Goal: Information Seeking & Learning: Learn about a topic

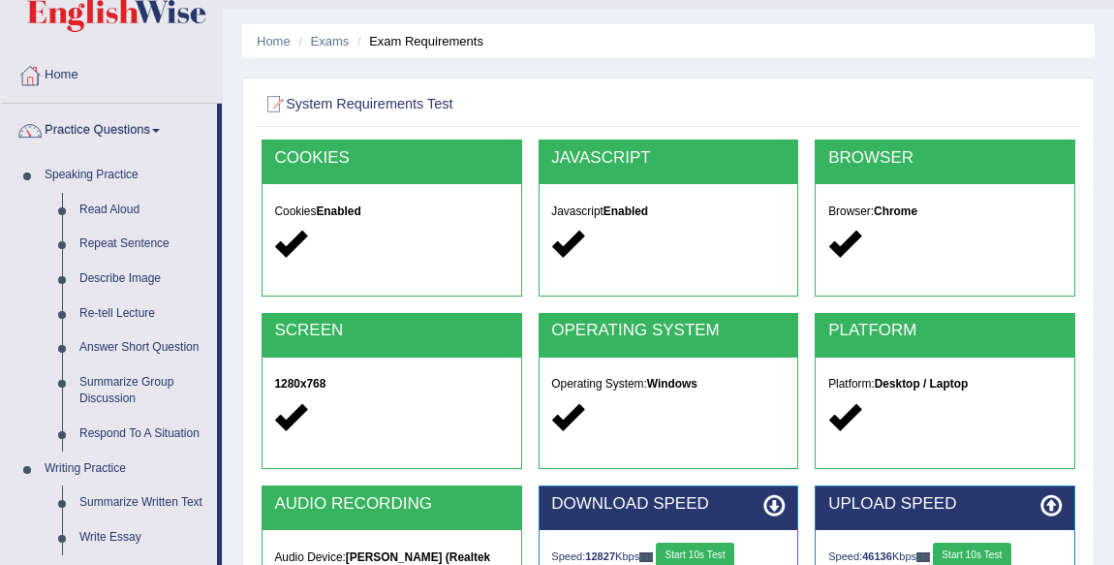
scroll to position [35, 0]
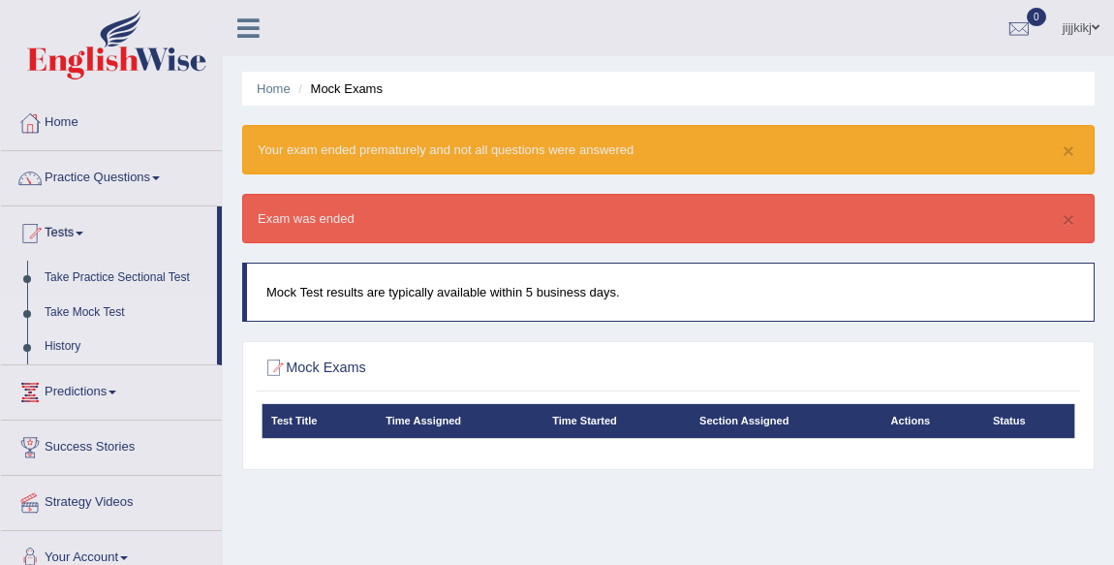
click at [47, 338] on link "History" at bounding box center [126, 346] width 181 height 35
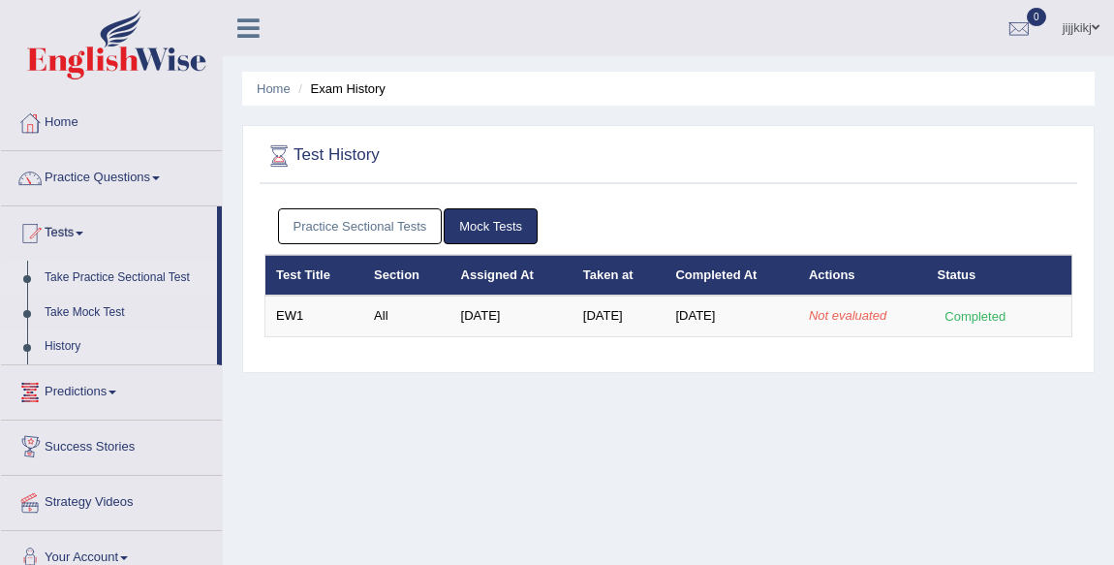
click at [115, 278] on link "Take Practice Sectional Test" at bounding box center [126, 278] width 181 height 35
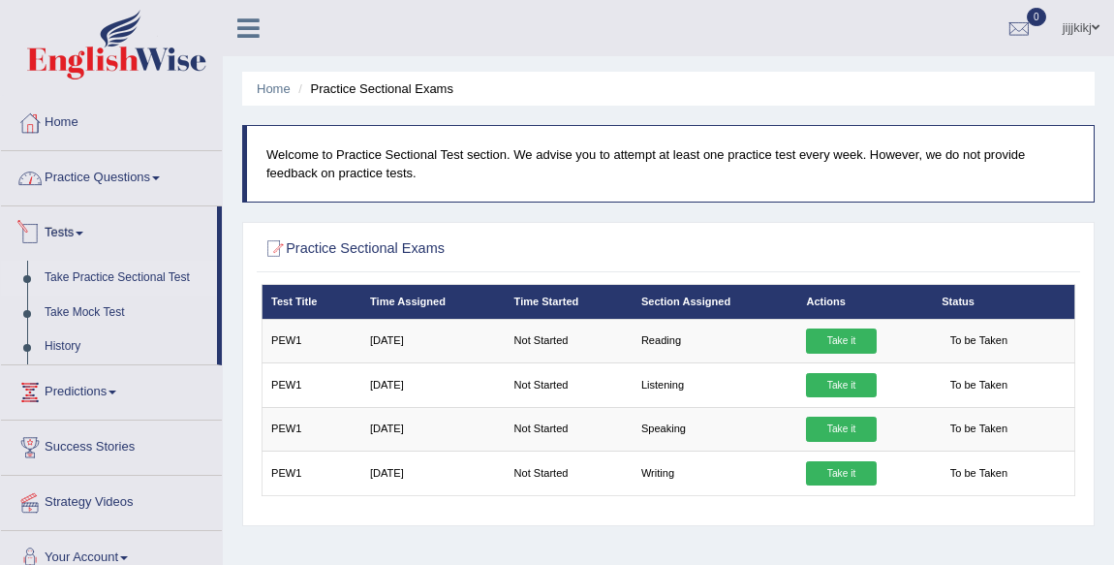
click at [70, 175] on link "Practice Questions" at bounding box center [111, 175] width 221 height 48
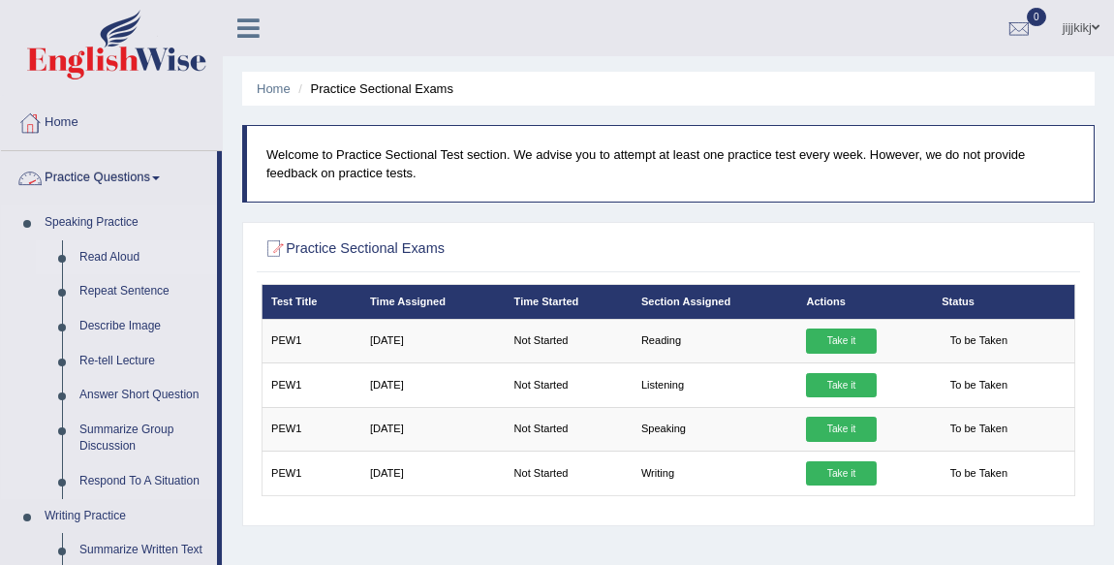
click at [108, 255] on link "Read Aloud" at bounding box center [144, 257] width 146 height 35
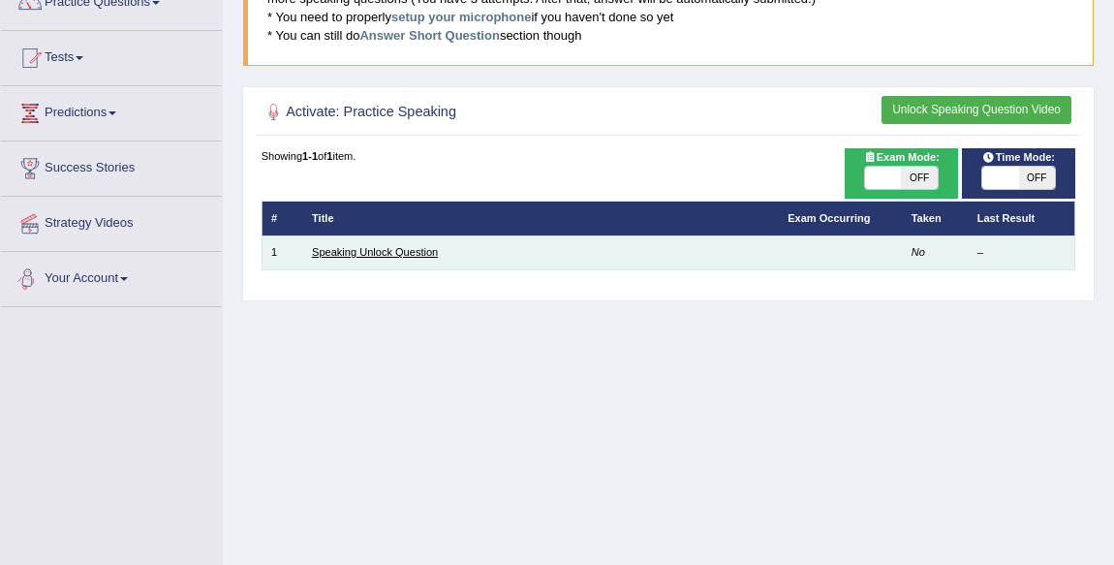
click at [340, 246] on link "Speaking Unlock Question" at bounding box center [375, 252] width 126 height 12
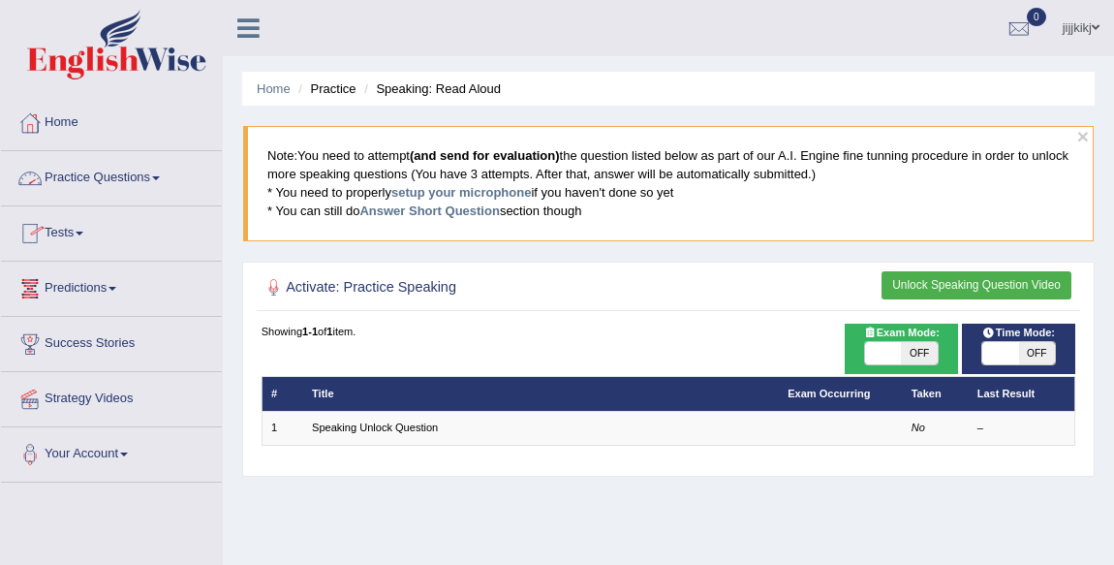
click at [89, 178] on link "Practice Questions" at bounding box center [111, 175] width 221 height 48
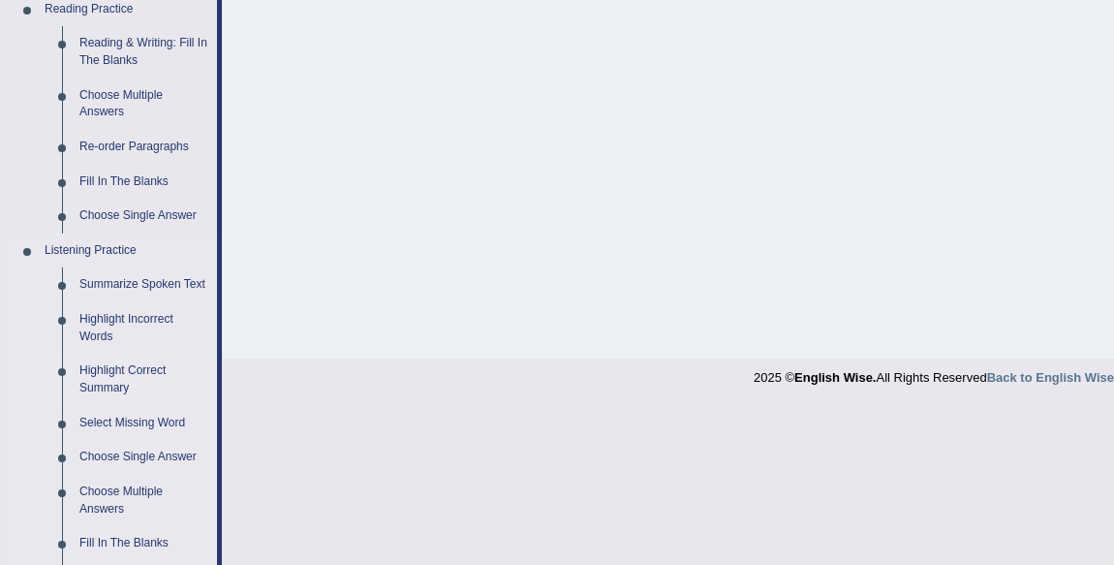
scroll to position [704, 0]
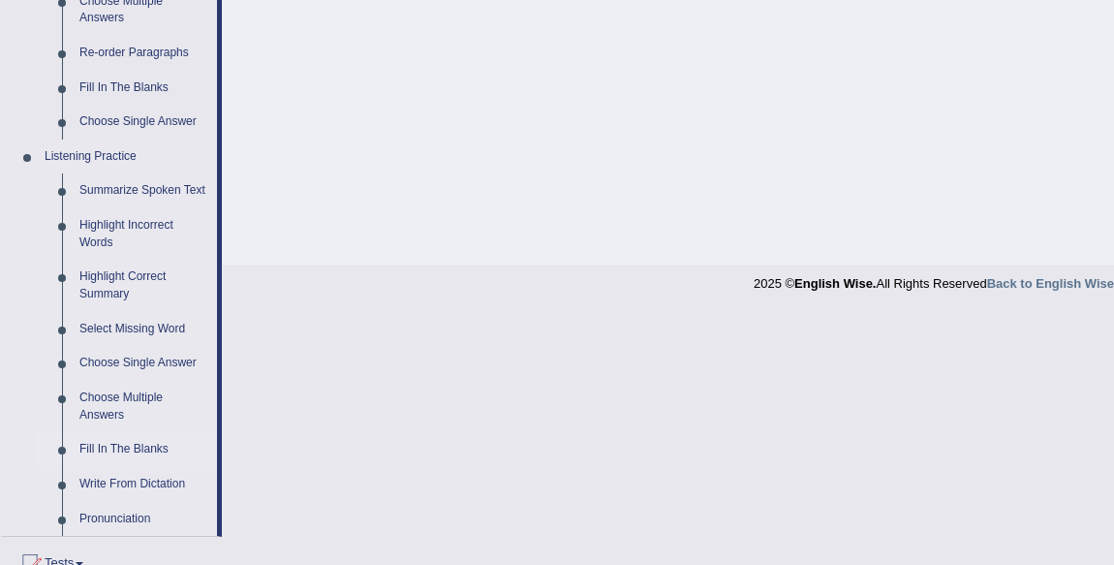
click at [126, 450] on link "Fill In The Blanks" at bounding box center [144, 449] width 146 height 35
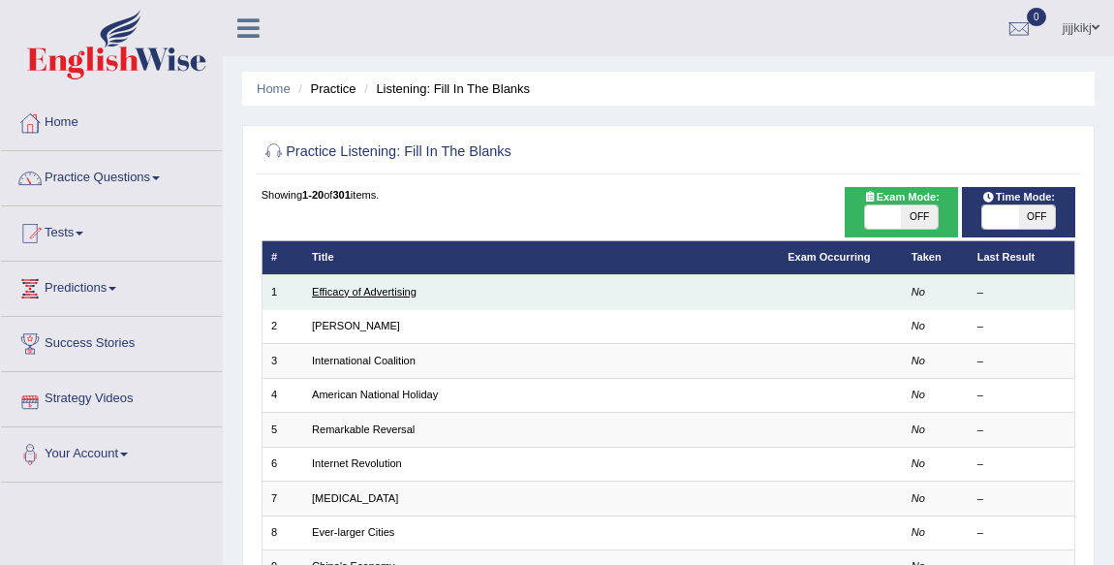
click at [373, 286] on link "Efficacy of Advertising" at bounding box center [364, 292] width 105 height 12
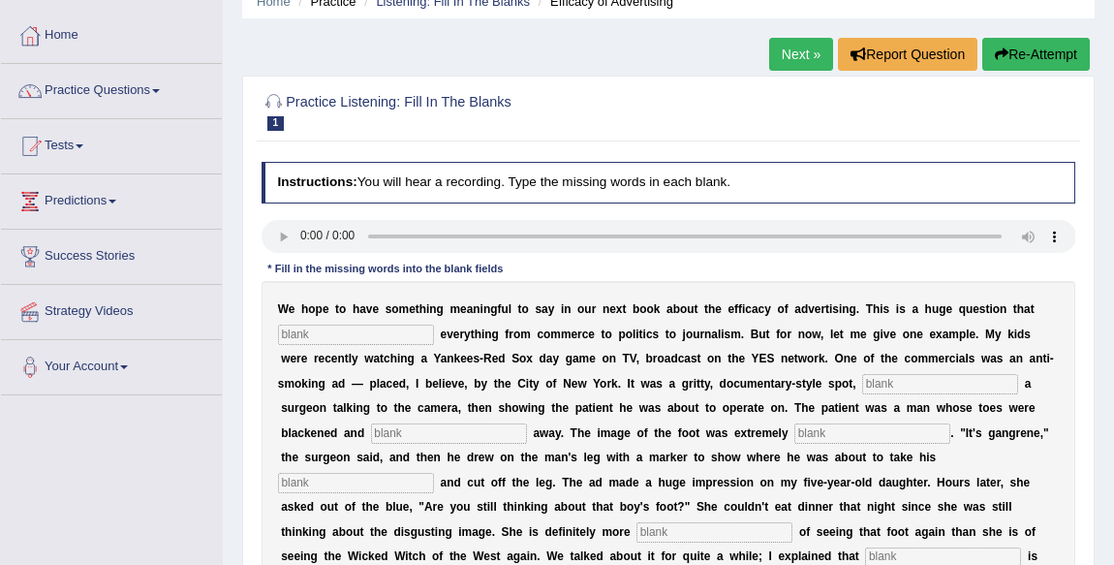
click at [332, 328] on input "text" at bounding box center [356, 334] width 156 height 19
click at [318, 323] on div "W e h o p e t o h a v e s o m e t h i n g m e a n i n g f u l t o s a y i n o u…" at bounding box center [669, 483] width 815 height 404
click at [311, 333] on input "text" at bounding box center [356, 334] width 156 height 19
type input "impacts"
click at [928, 379] on input "text" at bounding box center [940, 383] width 156 height 19
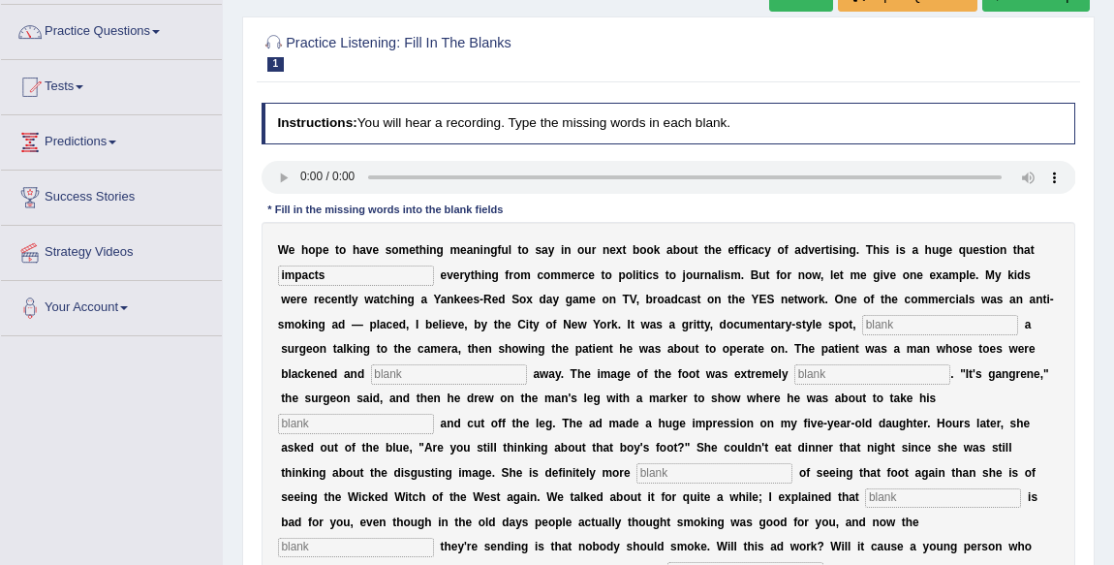
scroll to position [175, 0]
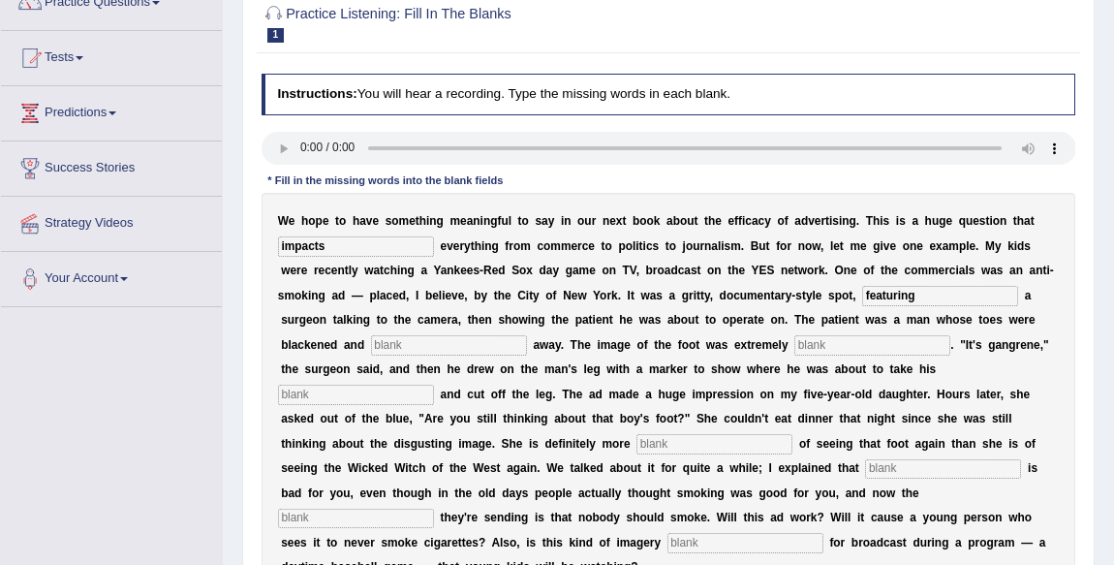
type input "featuring"
click at [418, 340] on input "text" at bounding box center [449, 344] width 156 height 19
type input "r"
click at [835, 345] on input "text" at bounding box center [873, 344] width 156 height 19
type input "disgusting"
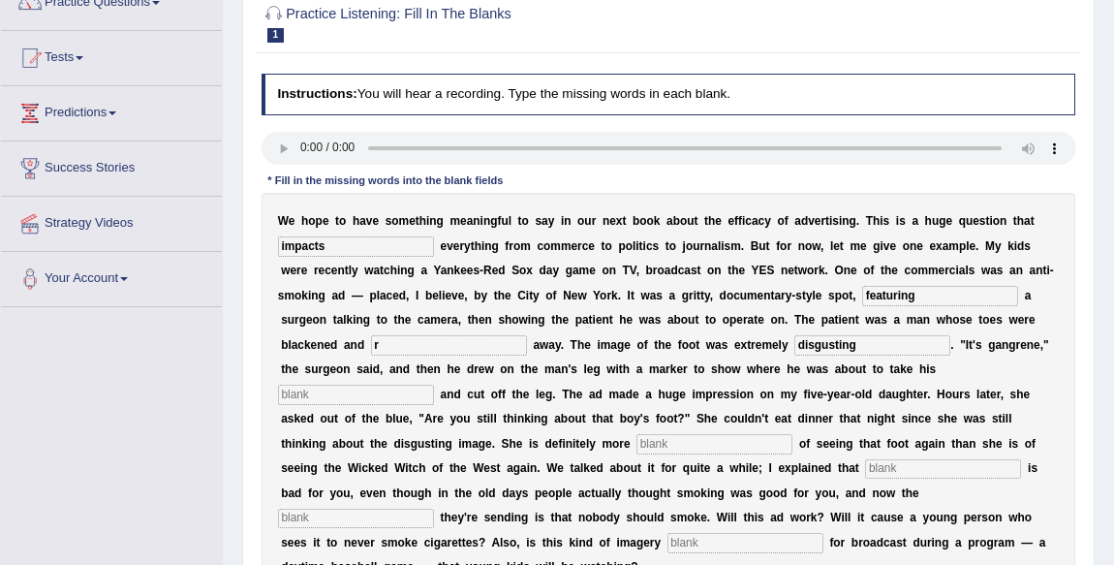
click at [335, 383] on div "W e h o p e t o h a v e s o m e t h i n g m e a n i n g f u l t o s a y i n o u…" at bounding box center [669, 395] width 815 height 404
click at [714, 449] on input "text" at bounding box center [715, 443] width 156 height 19
click at [407, 350] on input "r" at bounding box center [449, 344] width 156 height 19
type input "runn"
click at [670, 443] on input "text" at bounding box center [715, 443] width 156 height 19
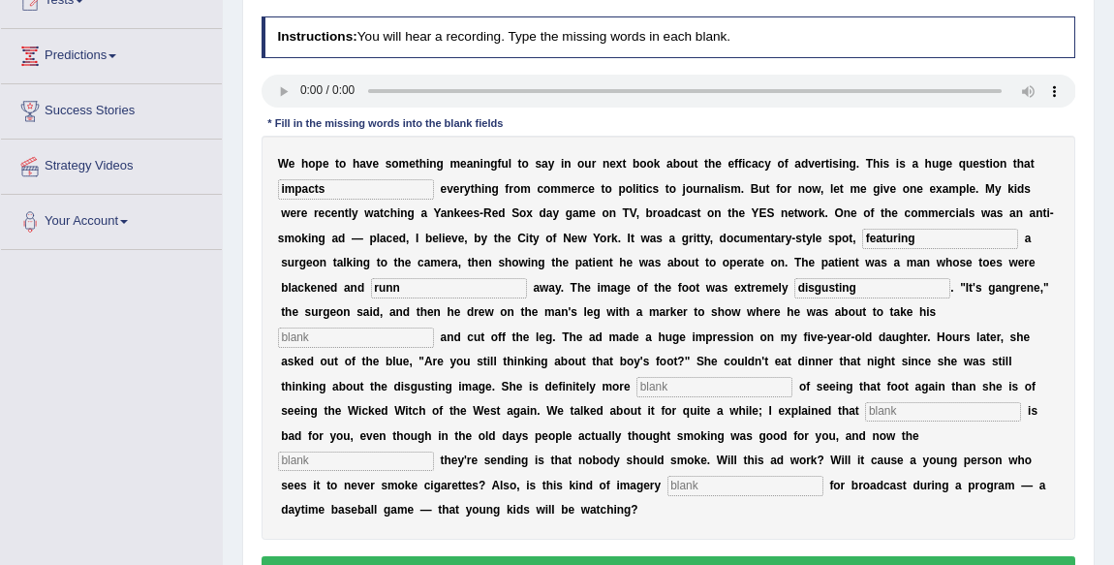
scroll to position [264, 0]
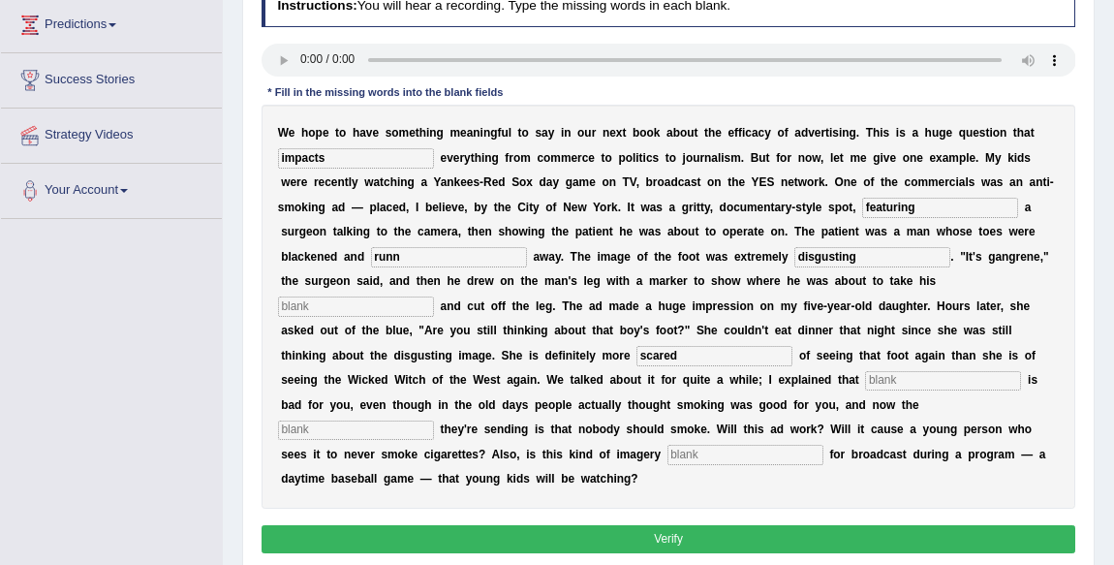
type input "scared"
click at [942, 376] on input "text" at bounding box center [943, 380] width 156 height 19
type input "knoc"
click at [372, 428] on input "text" at bounding box center [356, 430] width 156 height 19
type input "app"
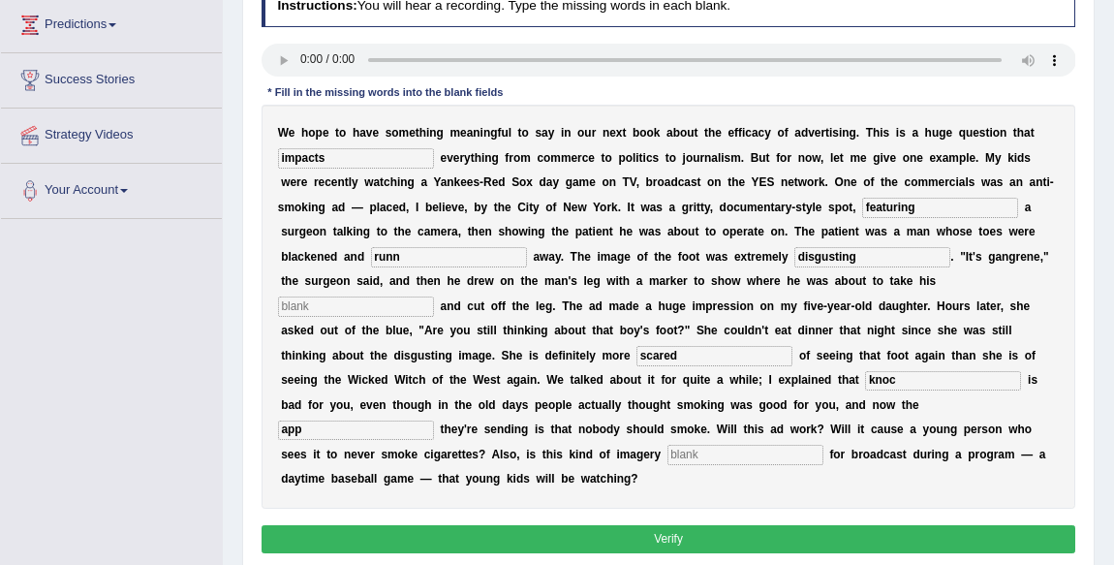
click at [711, 459] on input "text" at bounding box center [746, 454] width 156 height 19
type input "appropriate"
click at [910, 381] on input "knoc" at bounding box center [943, 380] width 156 height 19
type input "k"
type input "smoking"
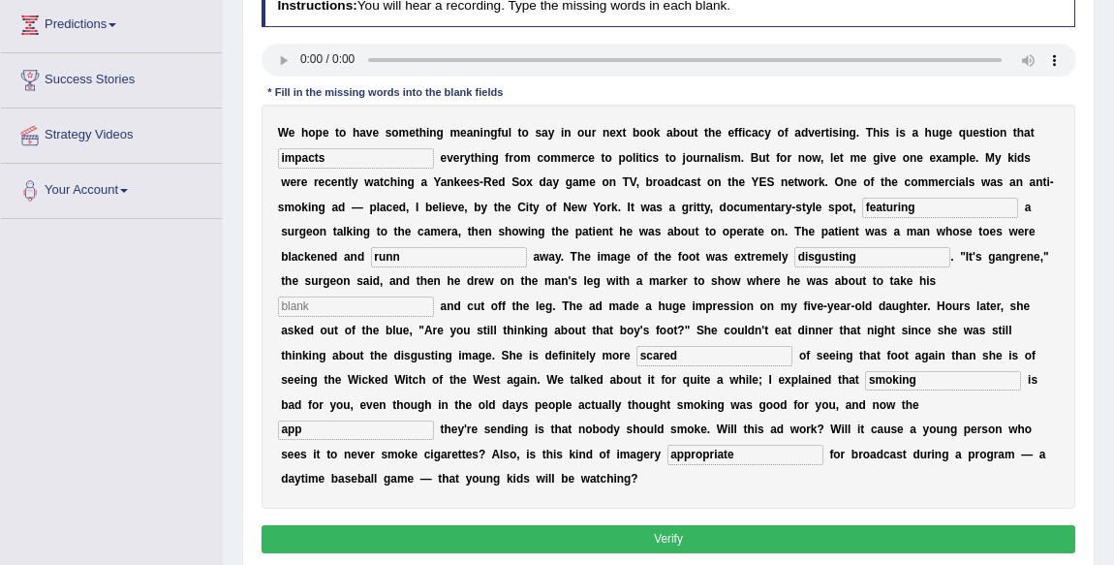
click at [426, 263] on input "runn" at bounding box center [449, 256] width 156 height 19
type input "runned"
click at [316, 434] on input "app" at bounding box center [356, 430] width 156 height 19
drag, startPoint x: 425, startPoint y: 403, endPoint x: 694, endPoint y: 545, distance: 303.4
click at [572, 483] on div "W e h o p e t o h a v e s o m e t h i n g m e a n i n g f u l t o s a y i n o u…" at bounding box center [669, 307] width 815 height 404
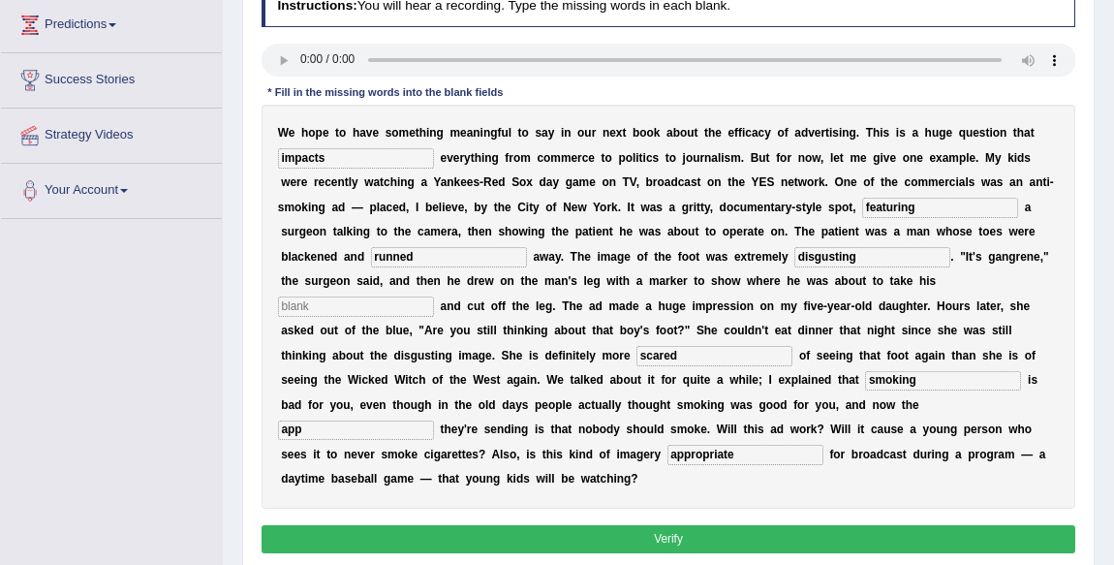
click at [361, 429] on input "app" at bounding box center [356, 430] width 156 height 19
type input "a"
click at [701, 544] on button "Verify" at bounding box center [669, 539] width 815 height 28
click at [315, 427] on input "text" at bounding box center [356, 430] width 156 height 19
type input "kn"
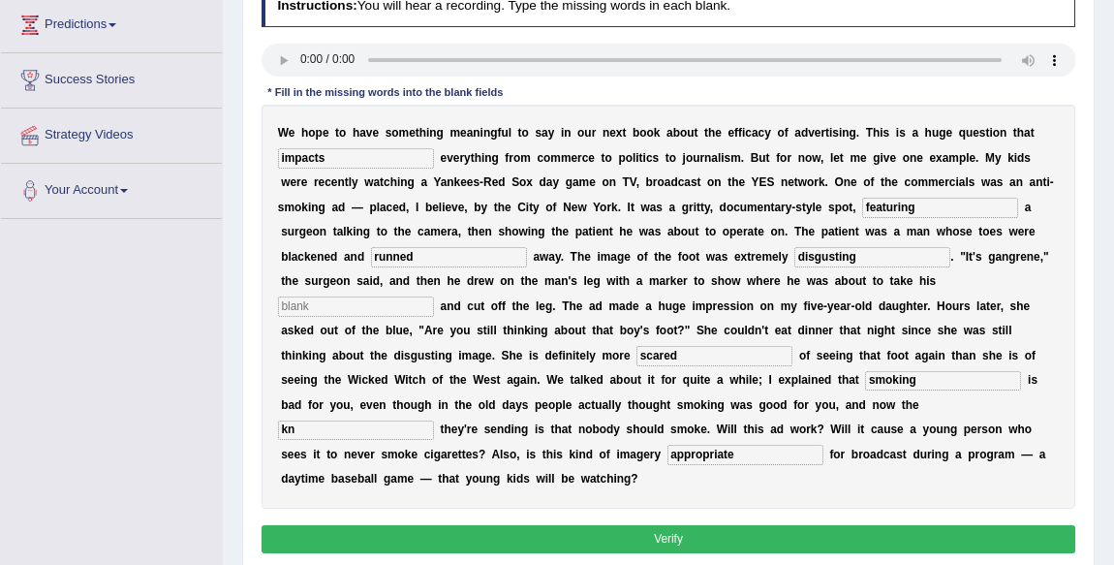
drag, startPoint x: 347, startPoint y: 297, endPoint x: 364, endPoint y: 318, distance: 26.8
click at [347, 296] on input "text" at bounding box center [356, 305] width 156 height 19
type input "kjkj"
click at [690, 549] on button "Verify" at bounding box center [669, 539] width 815 height 28
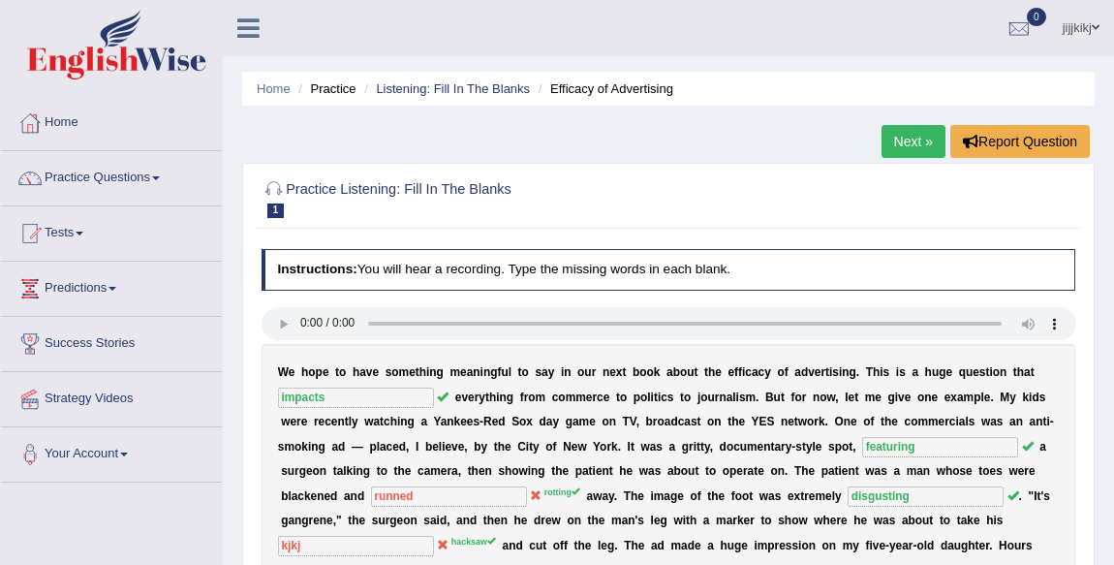
scroll to position [0, 0]
click at [916, 141] on link "Next »" at bounding box center [914, 141] width 64 height 33
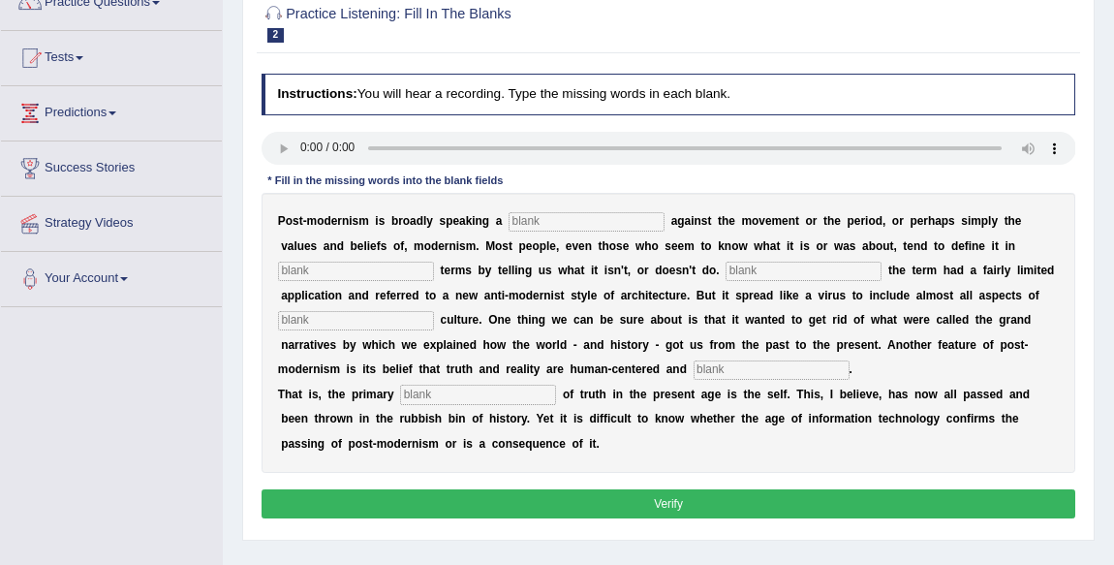
click at [554, 216] on input "text" at bounding box center [587, 221] width 156 height 19
click at [576, 228] on input "text" at bounding box center [587, 221] width 156 height 19
drag, startPoint x: 576, startPoint y: 228, endPoint x: 594, endPoint y: 232, distance: 18.8
click at [594, 232] on div "P o s t - m o d e r n i s m i s b r o a d l y s p e a k i n g a reaction a g a …" at bounding box center [669, 333] width 815 height 280
type input "reaction"
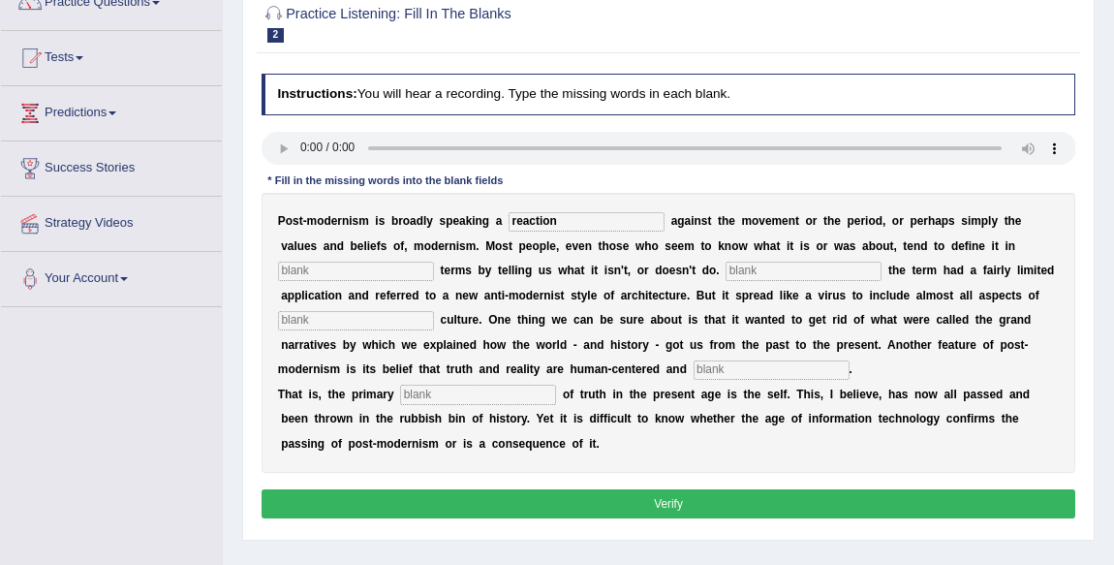
click at [421, 271] on input "text" at bounding box center [356, 271] width 156 height 19
type input "negticve"
click at [779, 267] on input "text" at bounding box center [804, 271] width 156 height 19
type input "initially"
click at [372, 318] on input "text" at bounding box center [356, 320] width 156 height 19
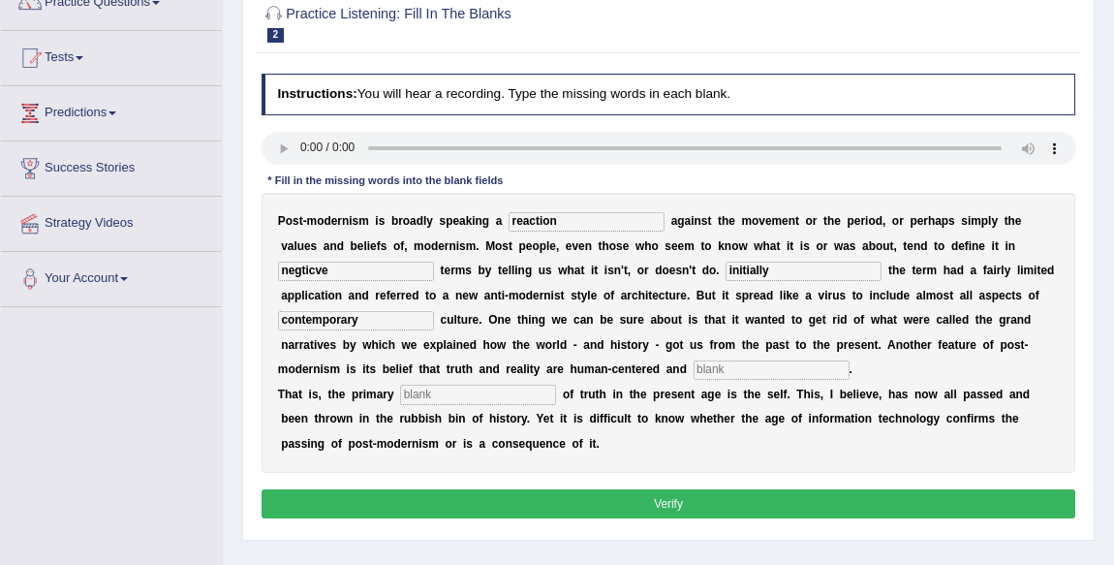
type input "contemporary"
click at [463, 390] on input "text" at bounding box center [478, 394] width 156 height 19
click at [765, 364] on input "text" at bounding box center [772, 369] width 156 height 19
type input "internal"
click at [426, 400] on input "text" at bounding box center [478, 394] width 156 height 19
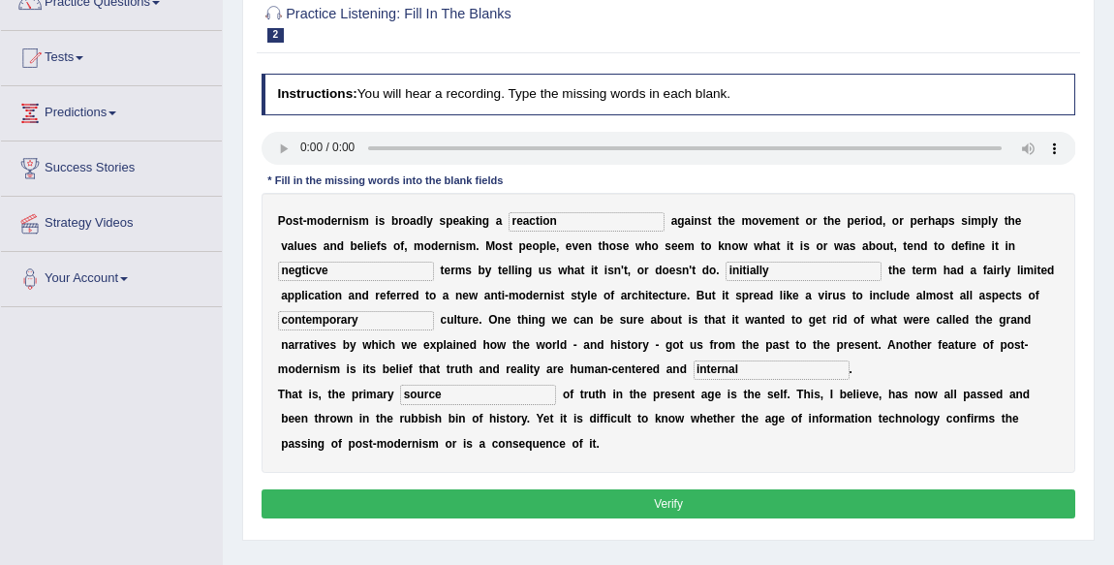
type input "source"
click at [322, 269] on input "negticve" at bounding box center [356, 271] width 156 height 19
click at [298, 271] on input "negtice" at bounding box center [356, 271] width 156 height 19
type input "negative"
click at [735, 273] on input "initially" at bounding box center [804, 271] width 156 height 19
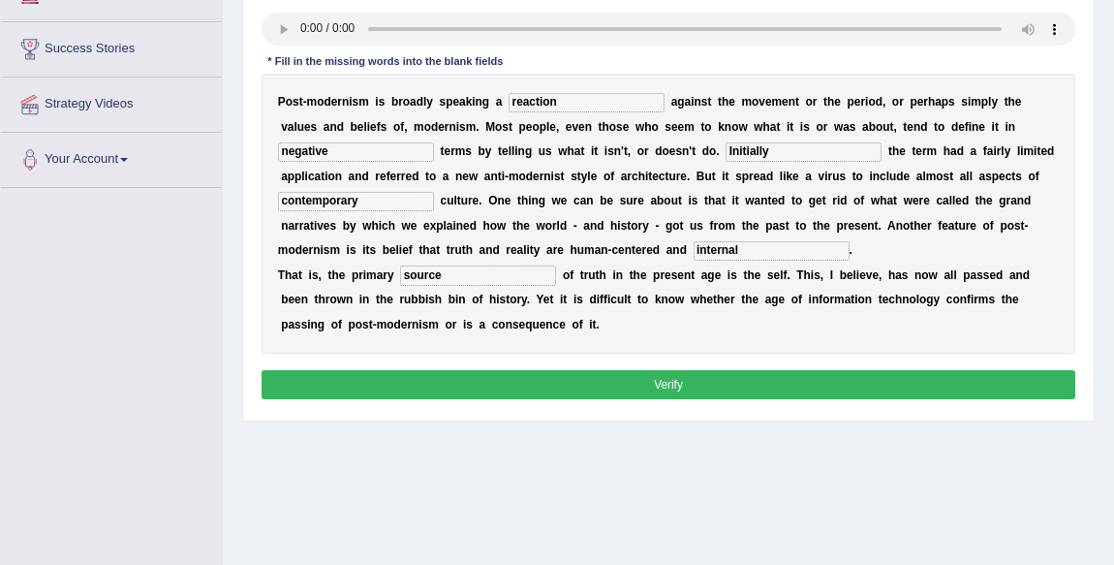
scroll to position [264, 0]
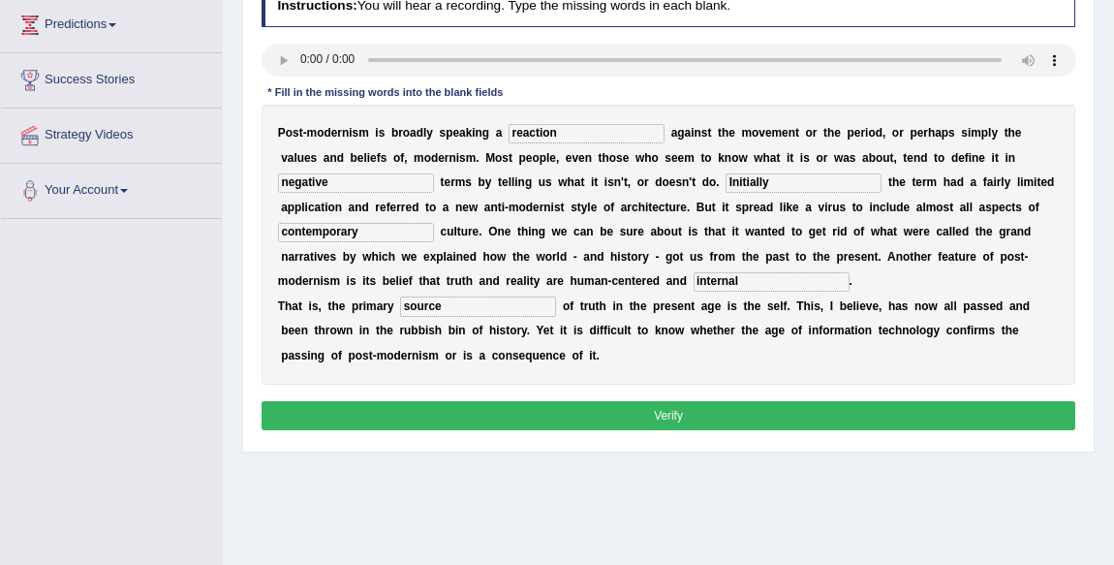
type input "Initially"
click at [469, 407] on button "Verify" at bounding box center [669, 415] width 815 height 28
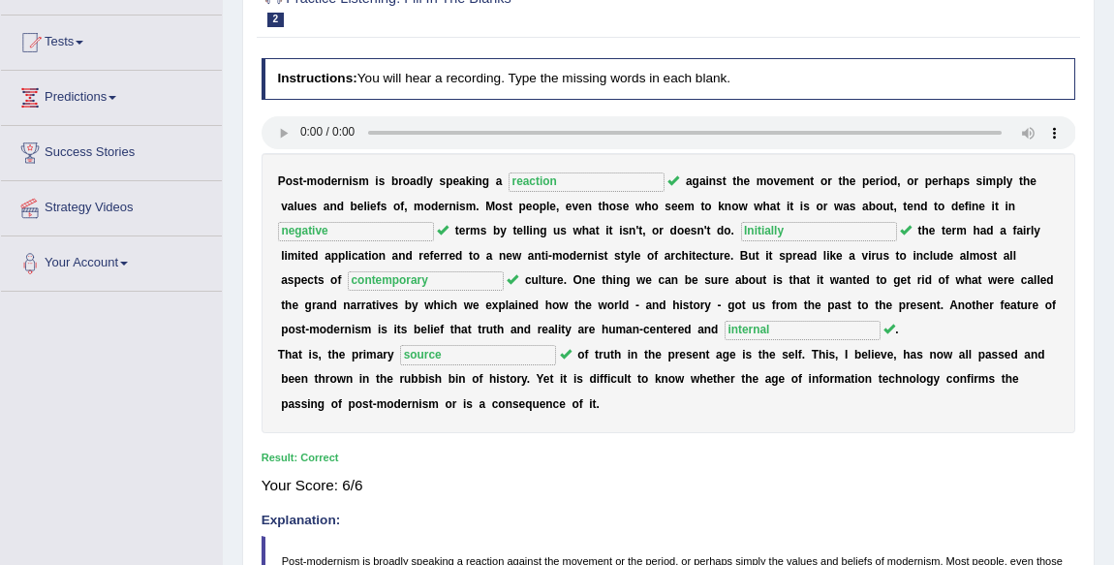
scroll to position [87, 0]
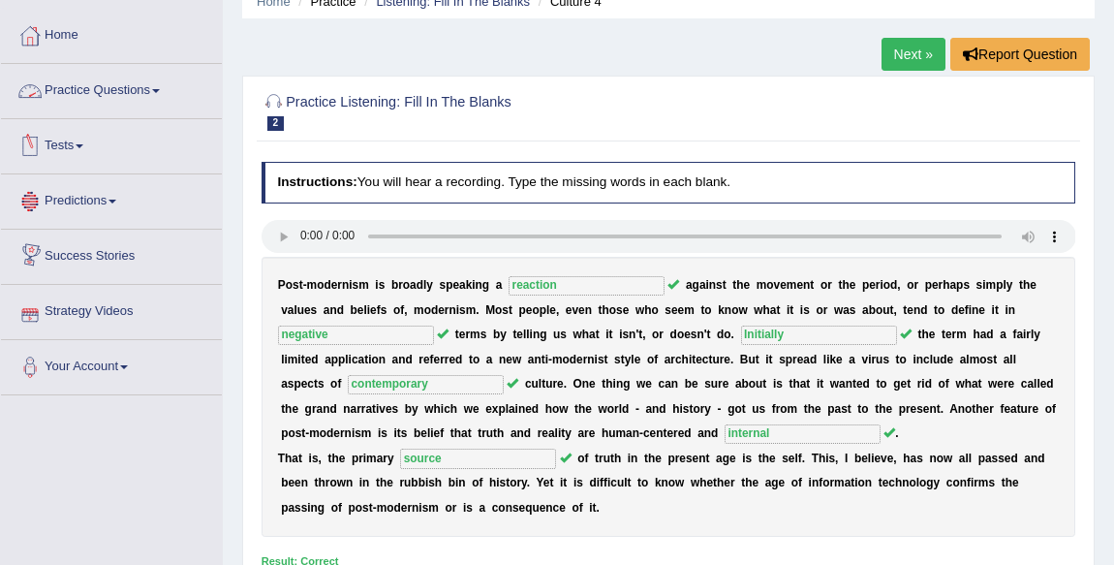
click at [116, 83] on link "Practice Questions" at bounding box center [111, 88] width 221 height 48
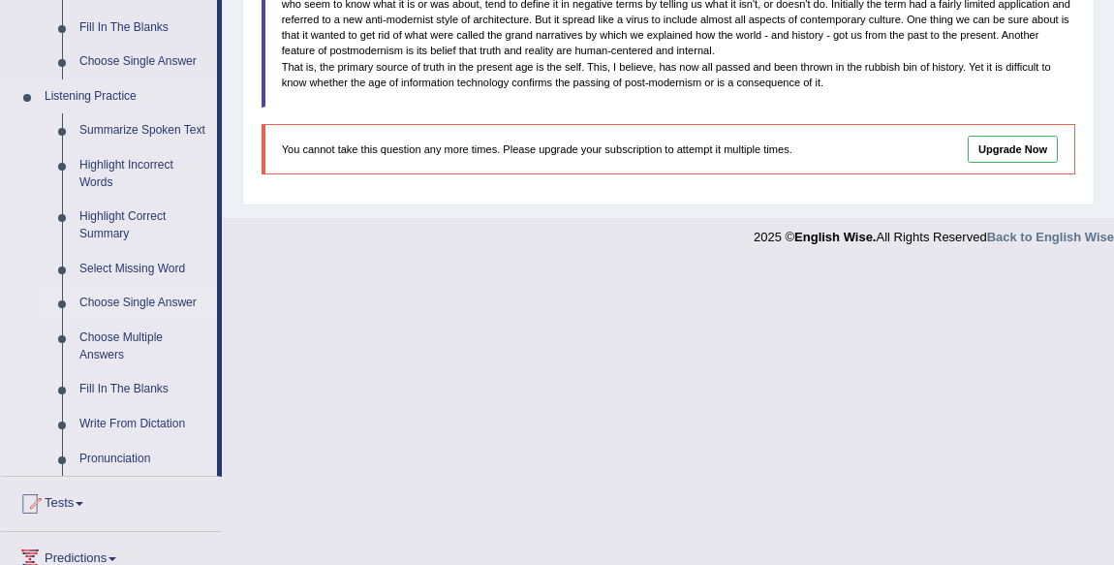
scroll to position [951, 0]
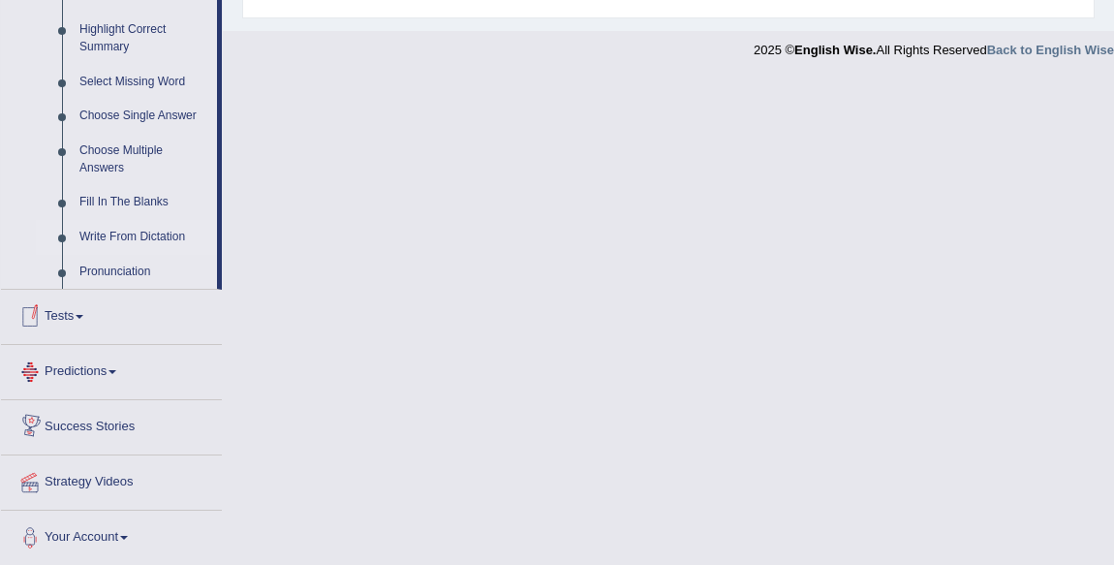
click at [129, 230] on link "Write From Dictation" at bounding box center [144, 237] width 146 height 35
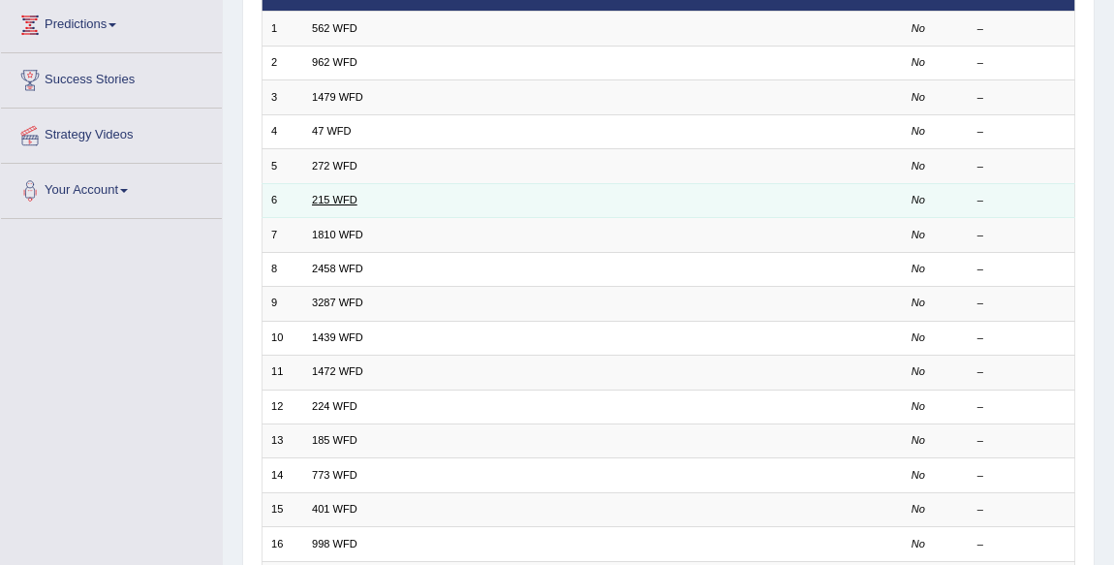
click at [320, 203] on link "215 WFD" at bounding box center [335, 200] width 46 height 12
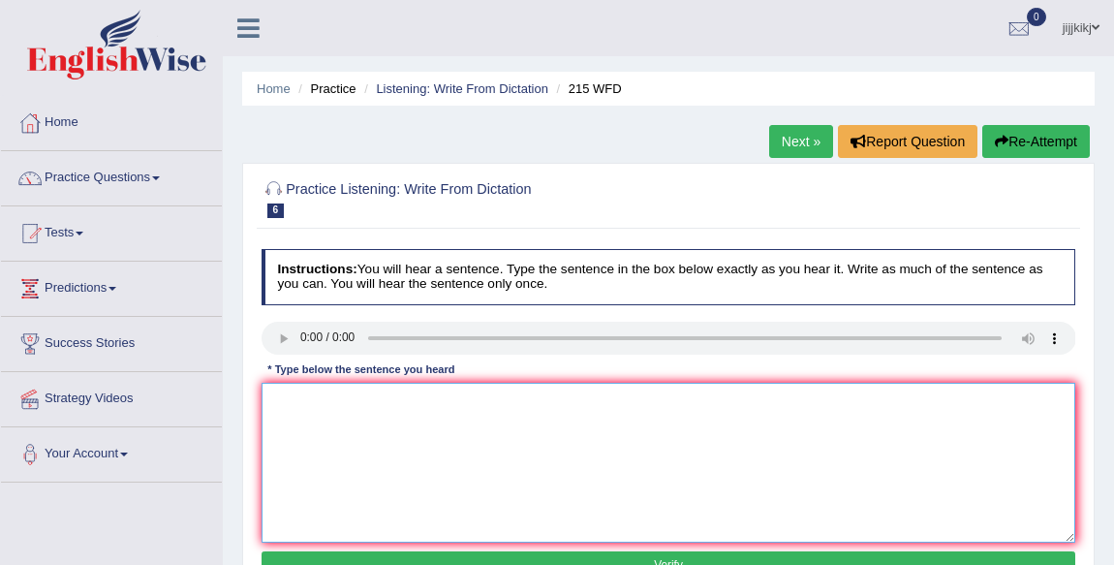
drag, startPoint x: 390, startPoint y: 452, endPoint x: 324, endPoint y: 377, distance: 100.2
click at [388, 452] on textarea at bounding box center [669, 463] width 815 height 160
click at [322, 442] on textarea at bounding box center [669, 463] width 815 height 160
click at [280, 404] on textarea "Shas found everyone society today" at bounding box center [669, 463] width 815 height 160
click at [545, 411] on textarea "Scientists Scientist has found everyone society today" at bounding box center [669, 463] width 815 height 160
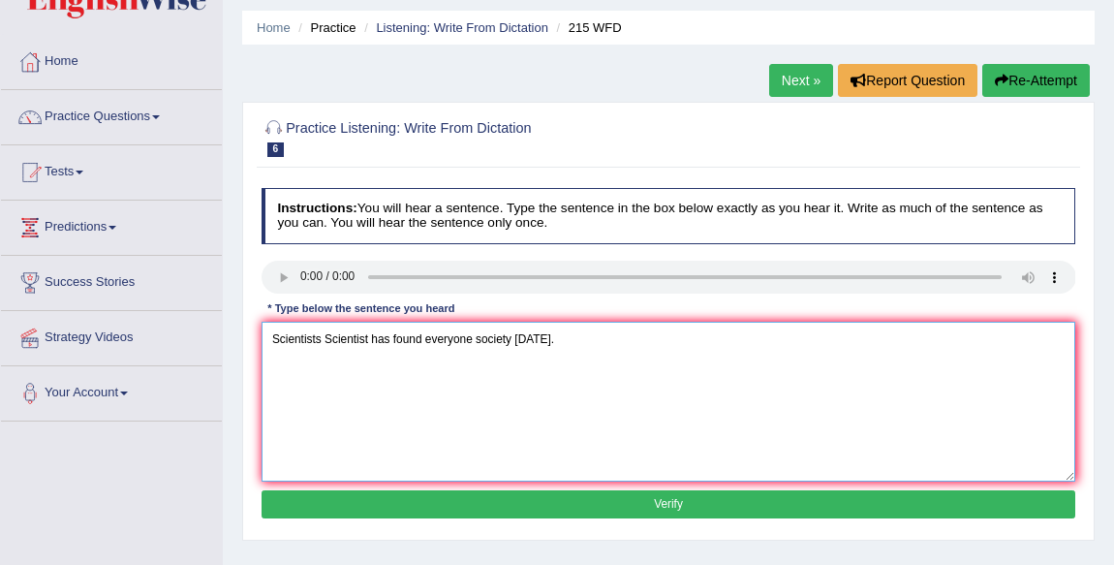
scroll to position [87, 0]
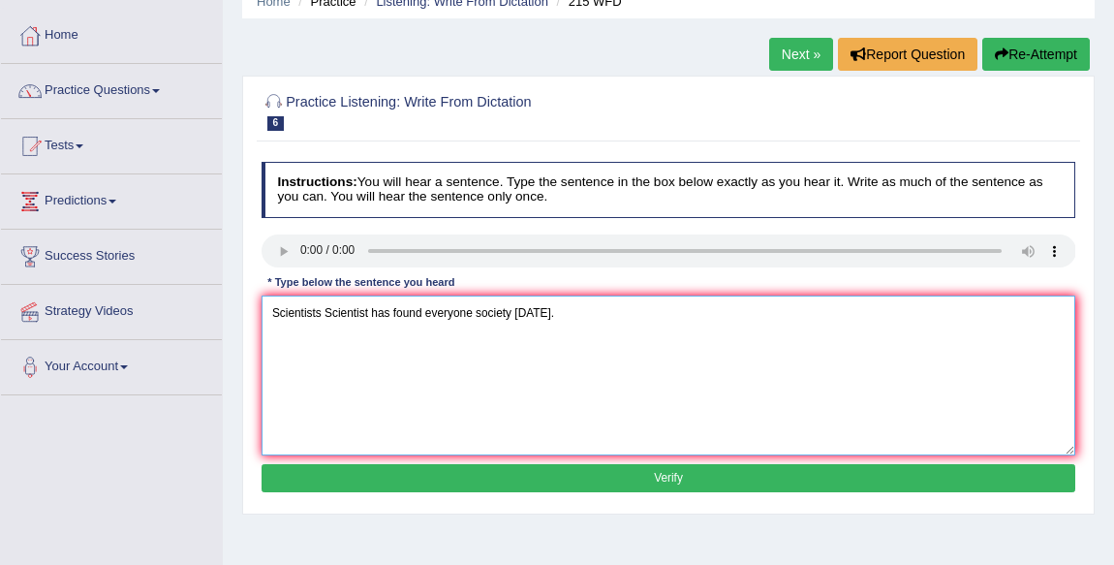
type textarea "Scientists Scientist has found everyone society today."
click at [523, 478] on button "Verify" at bounding box center [669, 478] width 815 height 28
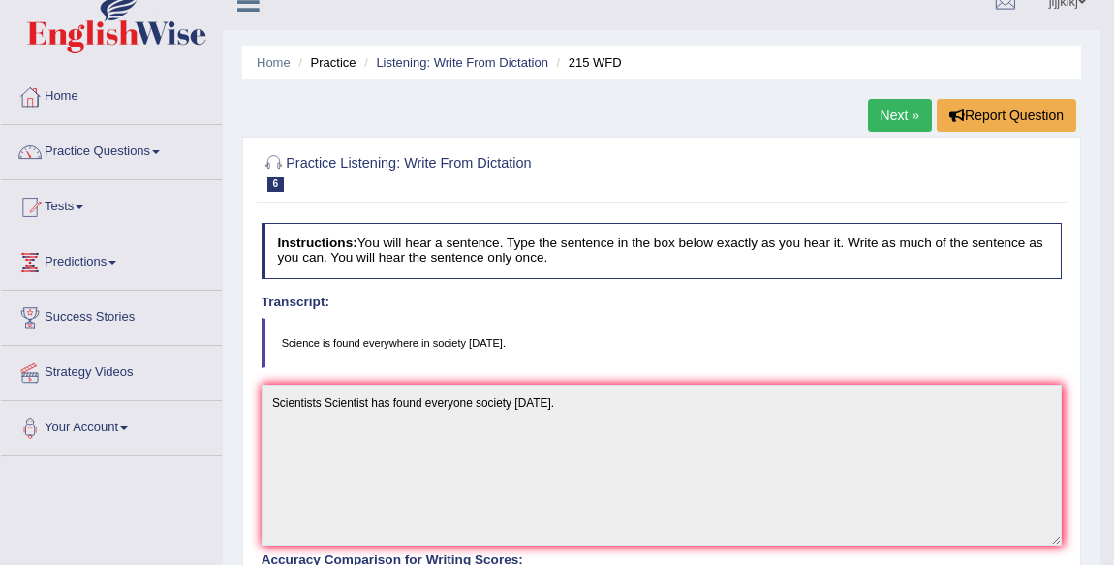
scroll to position [0, 0]
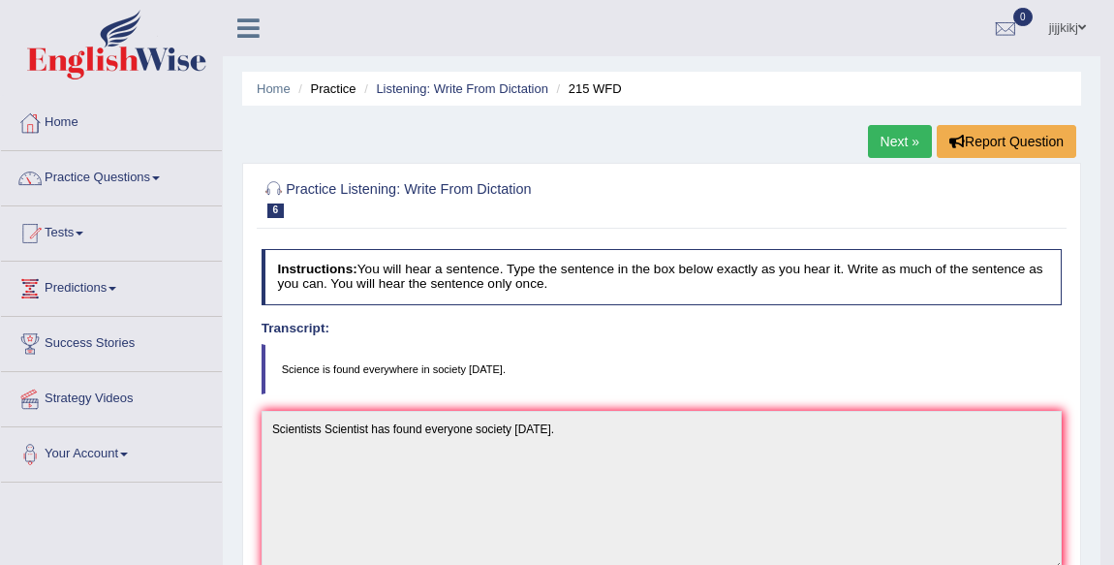
click at [914, 143] on link "Next »" at bounding box center [900, 141] width 64 height 33
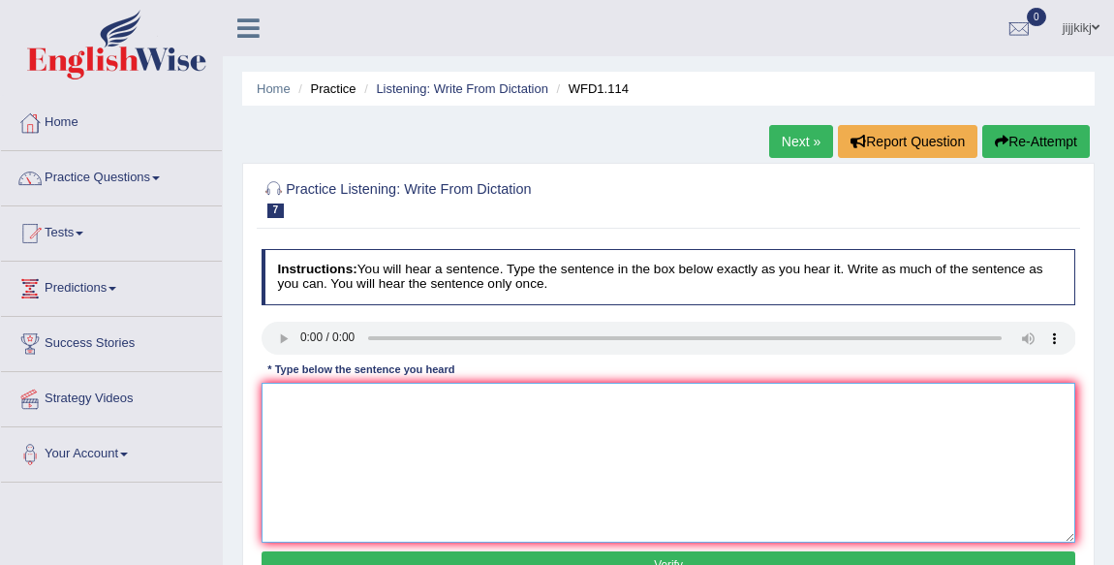
click at [336, 447] on textarea at bounding box center [669, 463] width 815 height 160
click at [332, 425] on textarea at bounding box center [669, 463] width 815 height 160
type textarea "t"
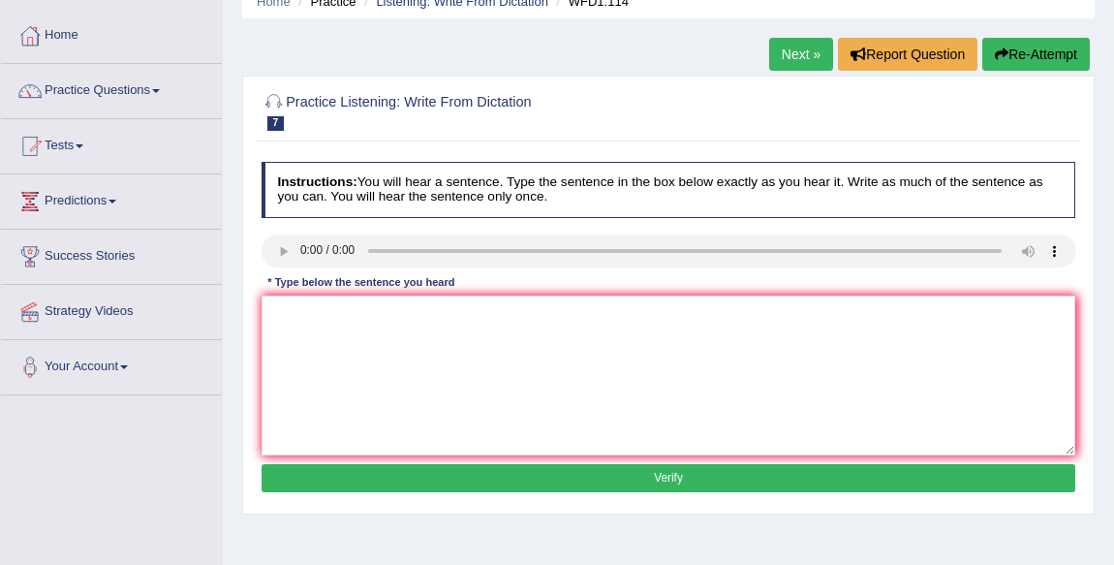
click at [618, 474] on button "Verify" at bounding box center [669, 478] width 815 height 28
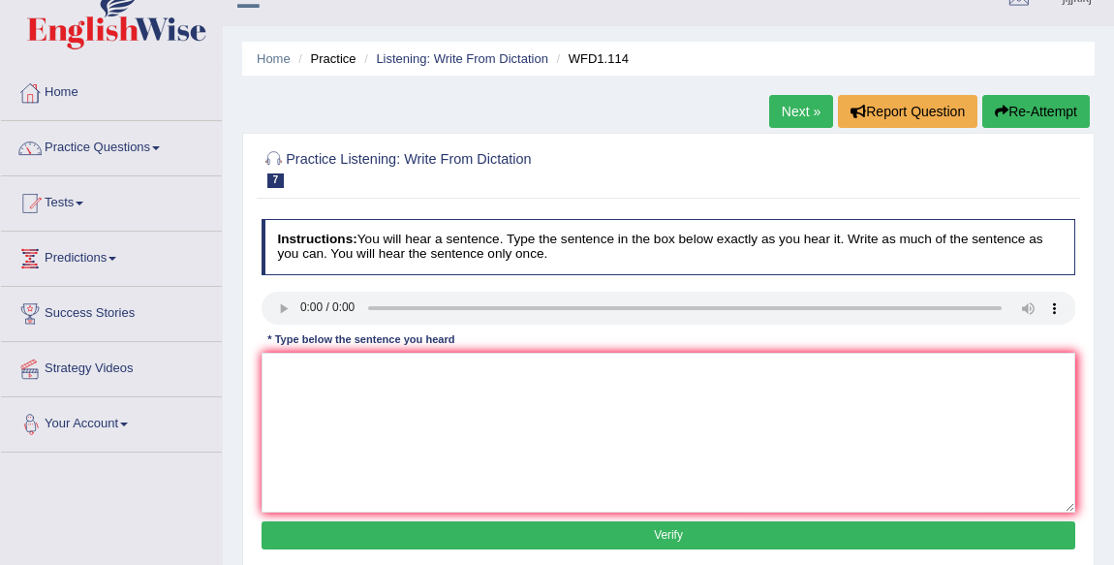
scroll to position [0, 0]
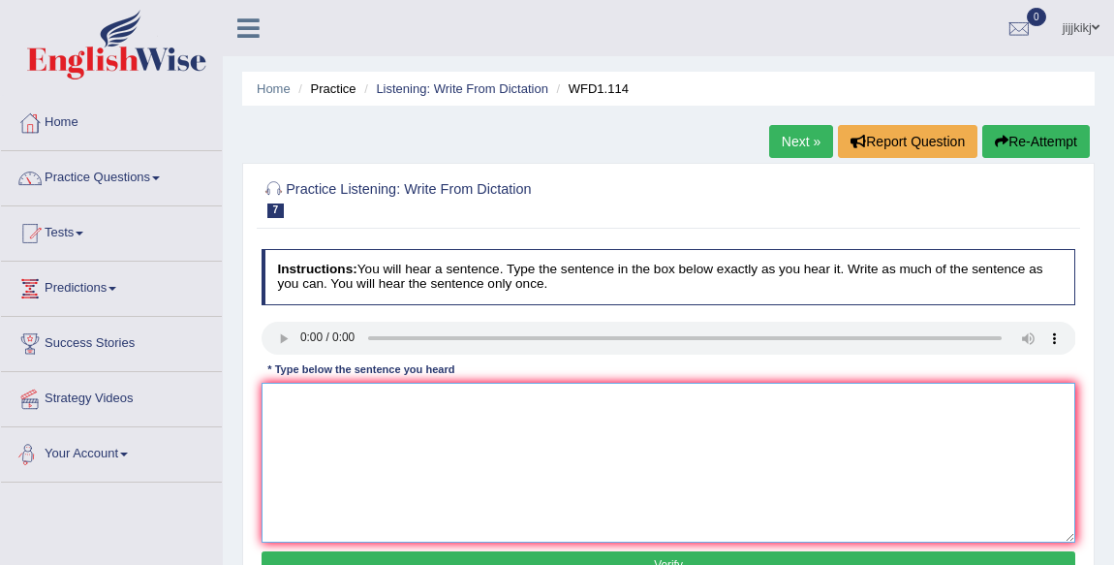
click at [321, 386] on textarea at bounding box center [669, 463] width 815 height 160
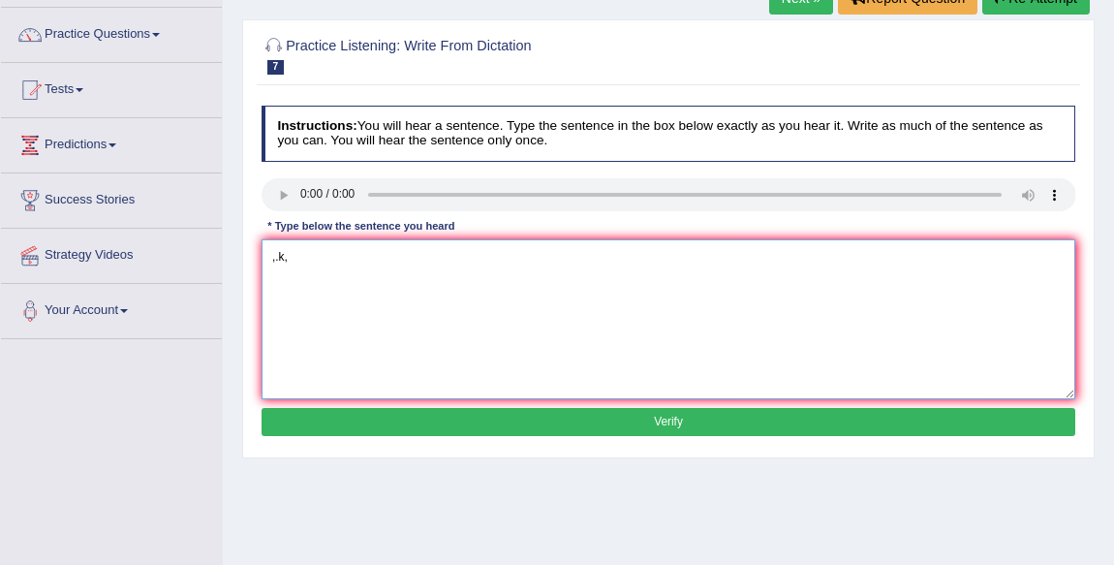
scroll to position [264, 0]
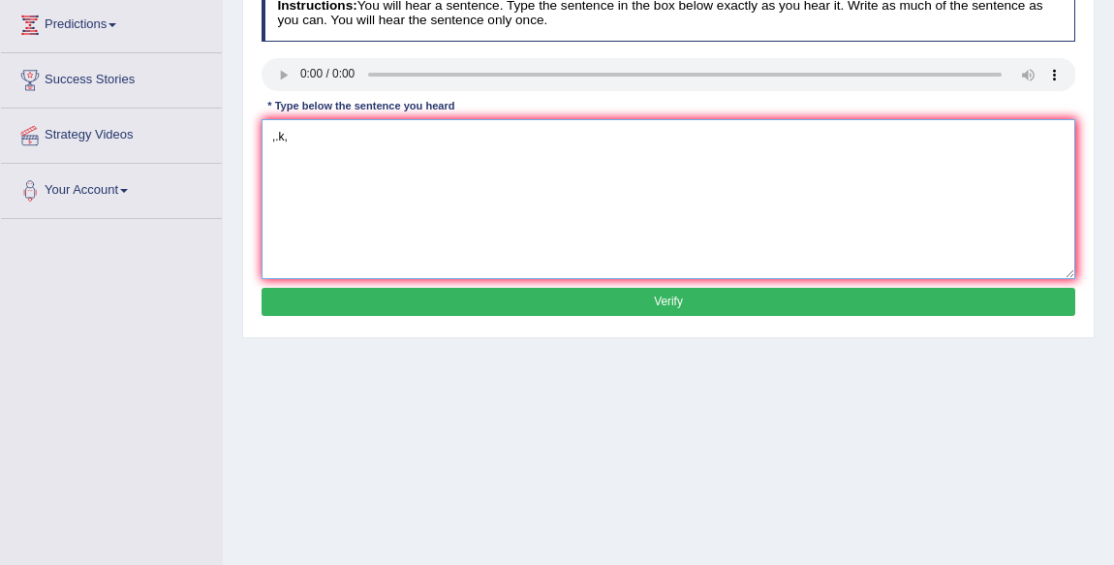
type textarea ",.k,"
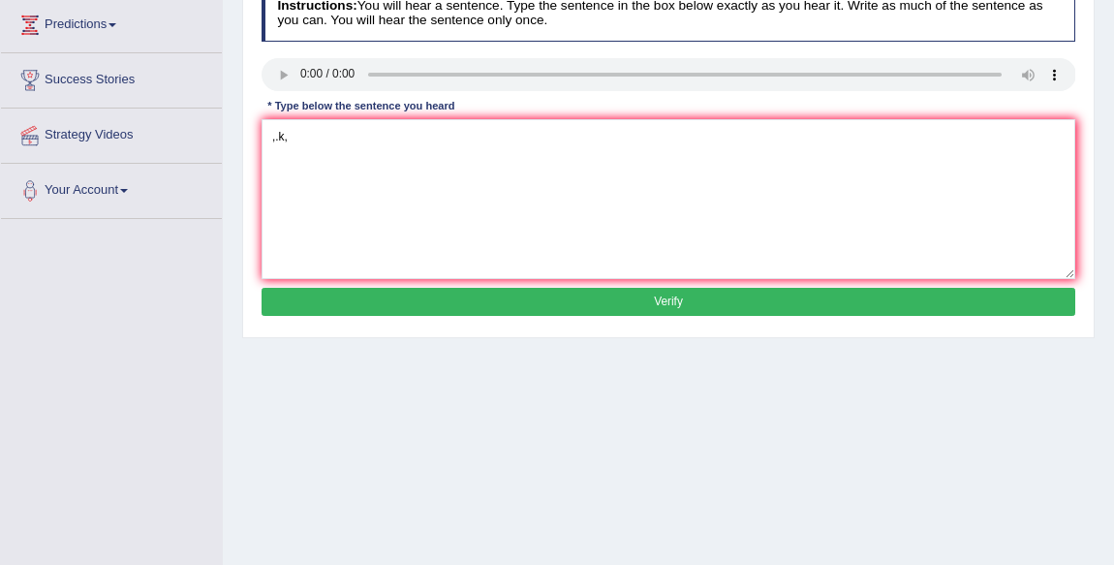
click at [517, 291] on button "Verify" at bounding box center [669, 302] width 815 height 28
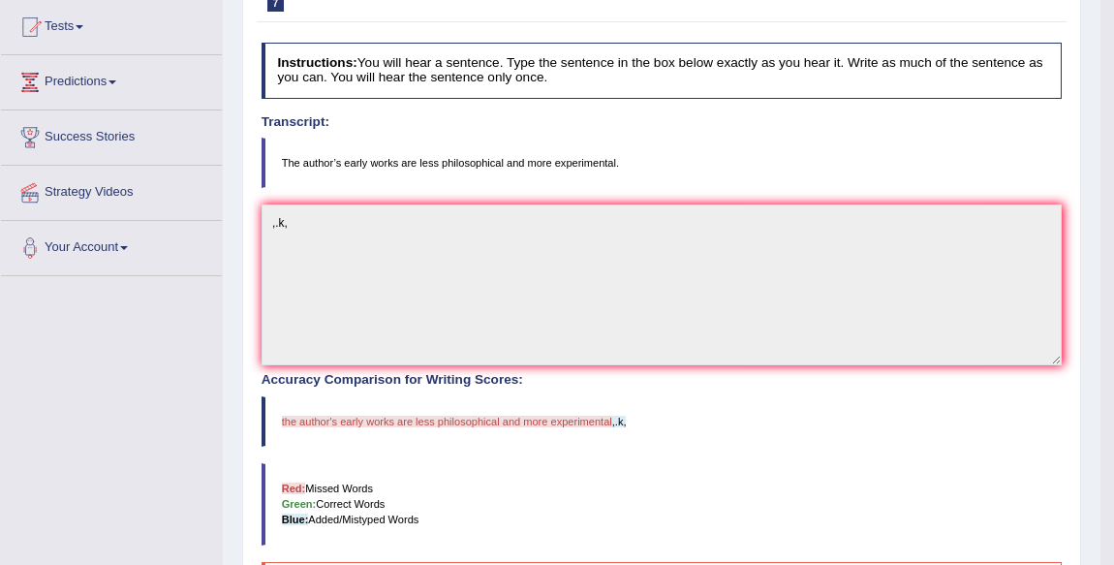
scroll to position [0, 0]
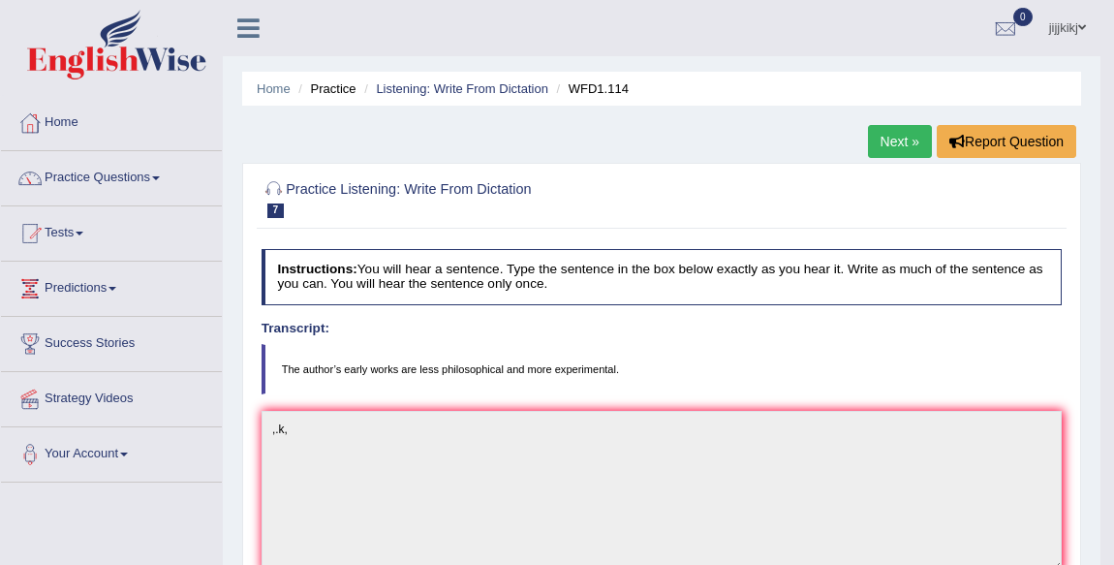
click at [889, 154] on link "Next »" at bounding box center [900, 141] width 64 height 33
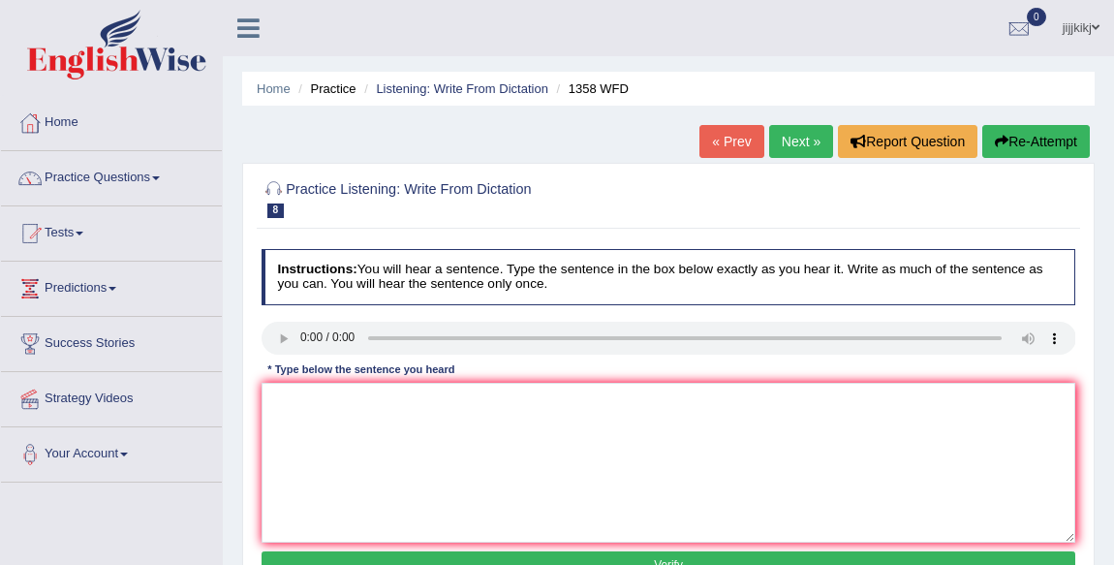
click at [310, 445] on textarea at bounding box center [669, 463] width 815 height 160
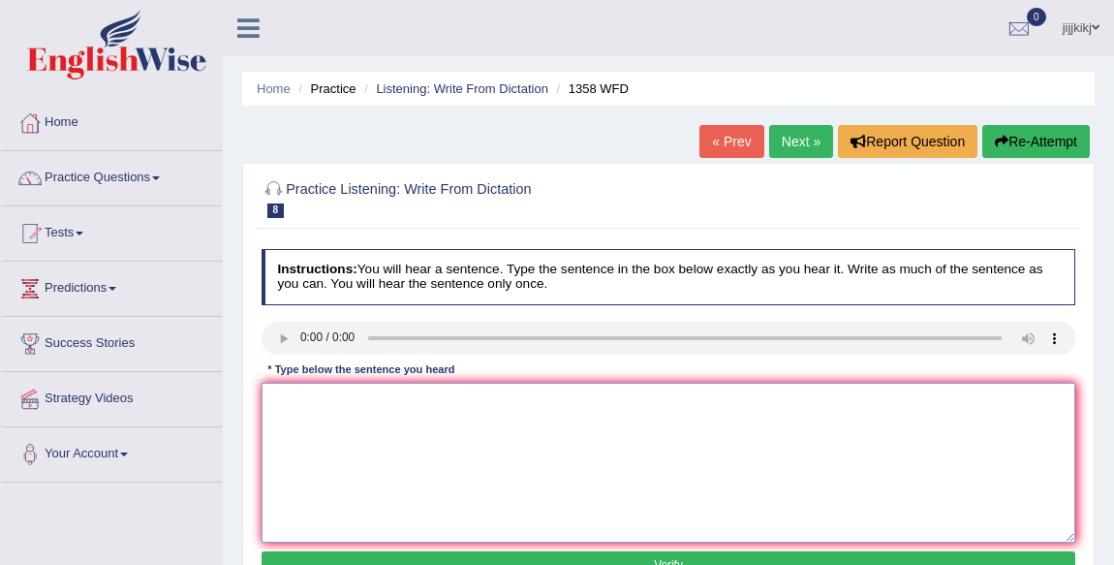
click at [310, 407] on textarea at bounding box center [669, 463] width 815 height 160
click at [303, 407] on textarea "comm skills havbecone very important and recent uyears" at bounding box center [669, 463] width 815 height 160
click at [284, 399] on textarea "communiation skills havbecone very important and recent uyears" at bounding box center [669, 463] width 815 height 160
click at [320, 395] on textarea "communiation skills havbecone very important and recent uyears" at bounding box center [669, 463] width 815 height 160
click at [401, 400] on textarea "communication skills havbecone very important and recent uyears" at bounding box center [669, 463] width 815 height 160
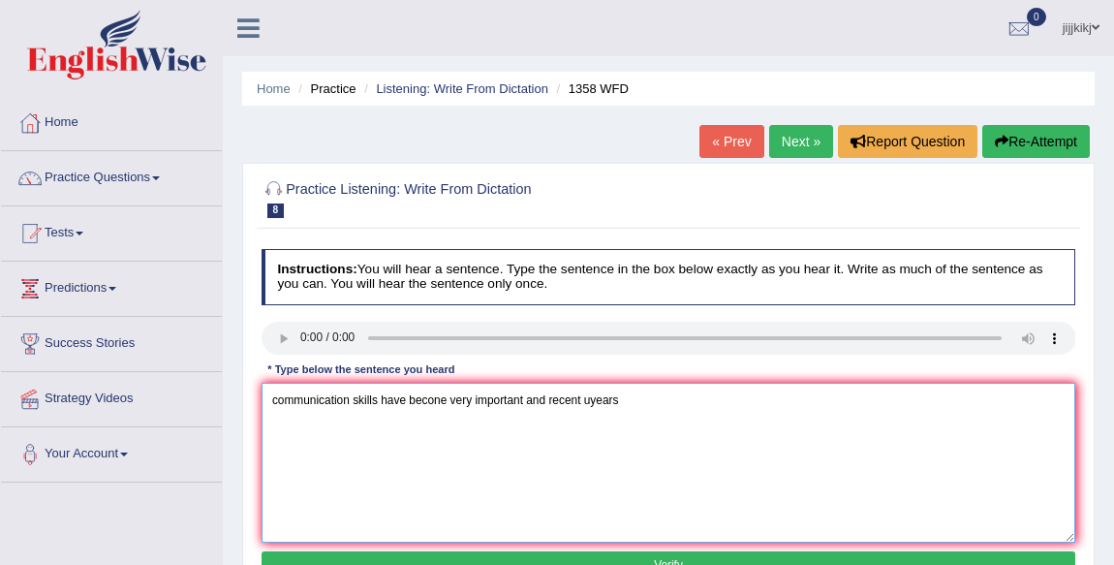
click at [590, 401] on textarea "communication skills have becone very important and recent uyears" at bounding box center [669, 463] width 815 height 160
click at [438, 395] on textarea "communication skills have becone very important and recent years" at bounding box center [669, 463] width 815 height 160
click at [348, 397] on textarea "communication skills have become very important and recent years" at bounding box center [669, 463] width 815 height 160
click at [620, 400] on textarea "communication skills have become very important and recent years" at bounding box center [669, 463] width 815 height 160
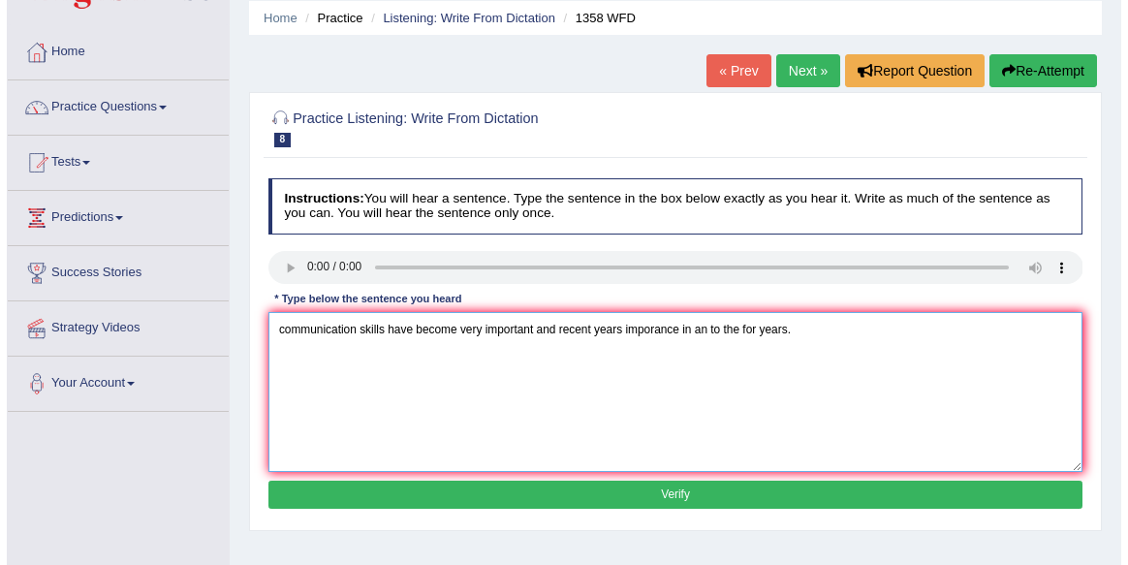
scroll to position [175, 0]
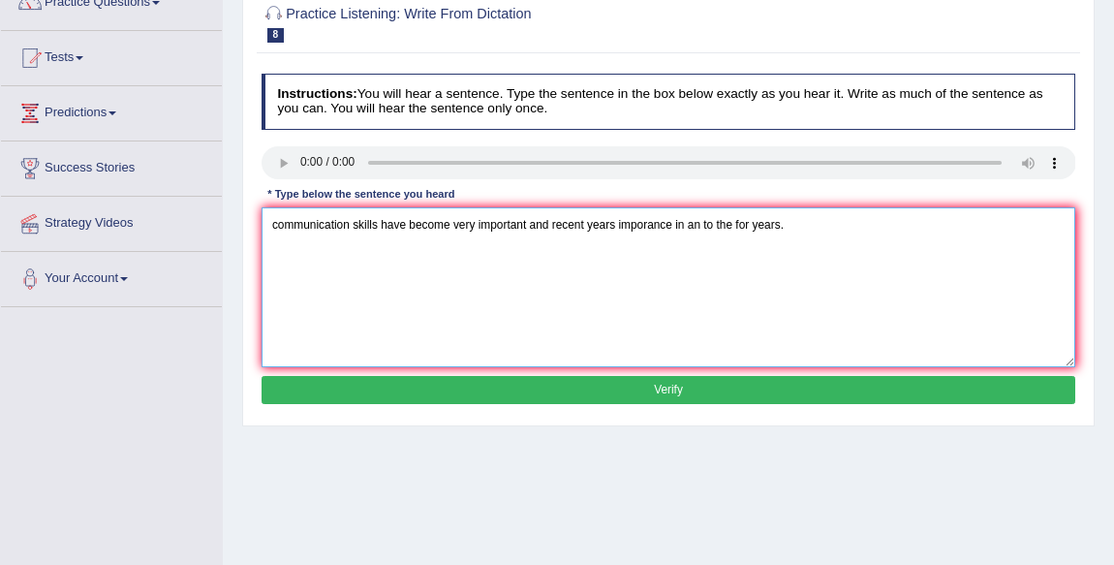
click at [645, 222] on textarea "communication skills have become very important and recent years imporance in a…" at bounding box center [669, 287] width 815 height 160
type textarea "communication skills have become very important and recent years importance in …"
click at [659, 387] on button "Verify" at bounding box center [669, 390] width 815 height 28
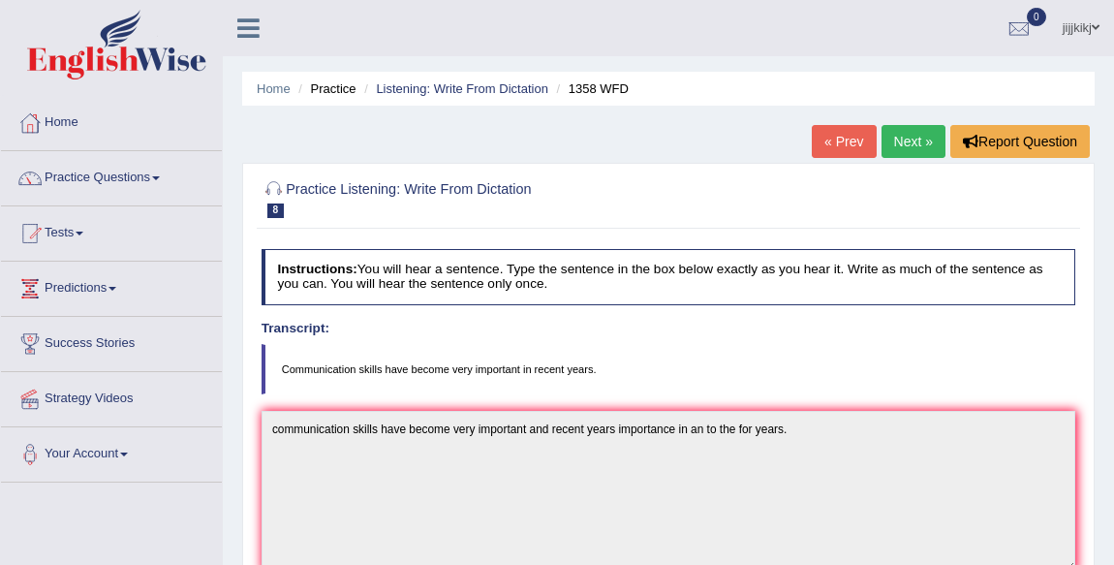
scroll to position [0, 0]
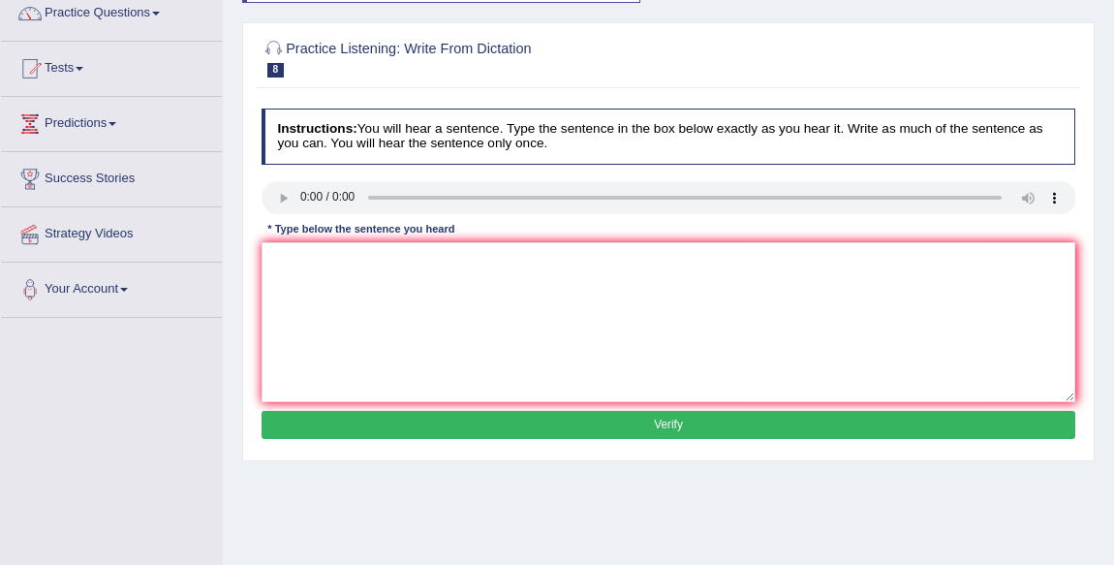
scroll to position [100, 0]
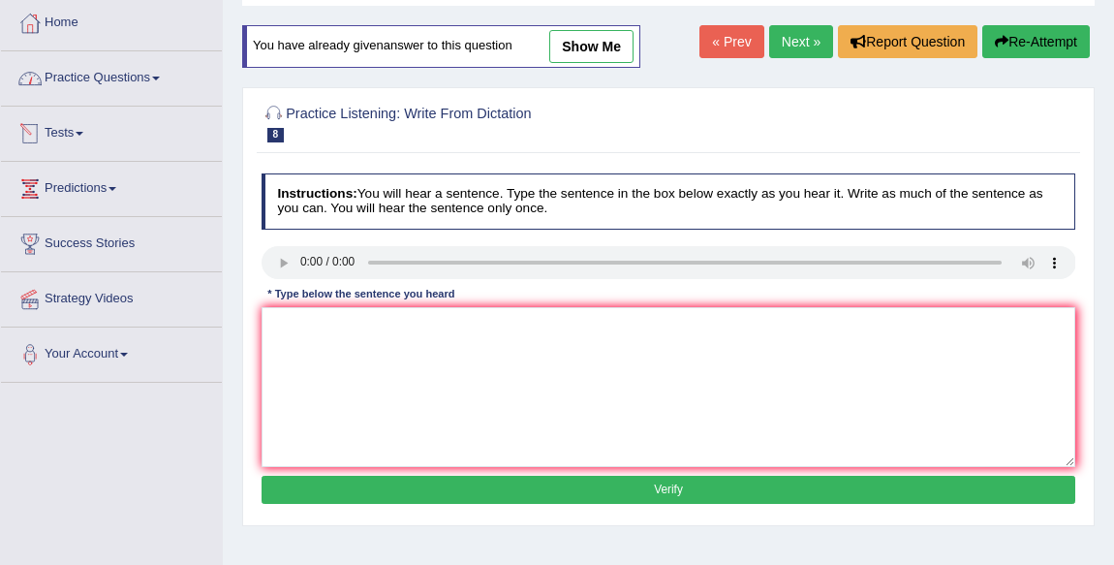
click at [115, 78] on link "Practice Questions" at bounding box center [111, 75] width 221 height 48
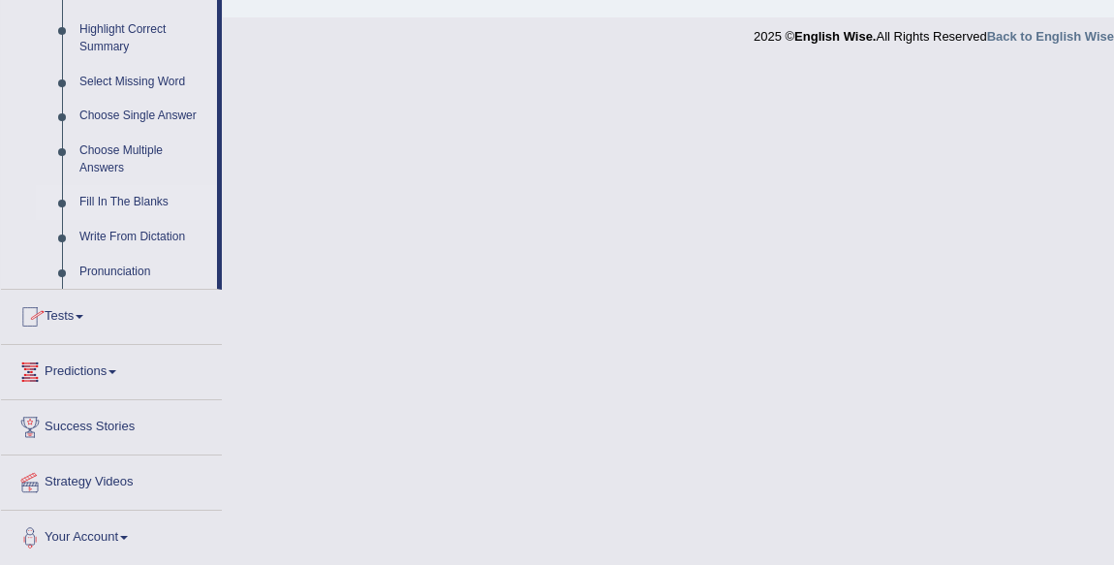
scroll to position [775, 0]
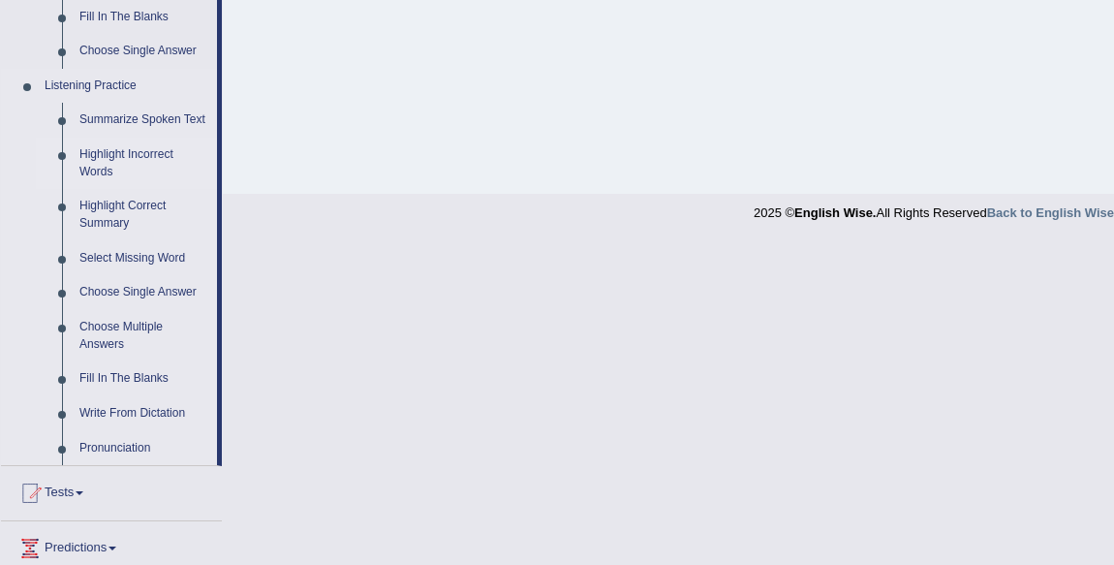
click at [136, 156] on link "Highlight Incorrect Words" at bounding box center [144, 163] width 146 height 51
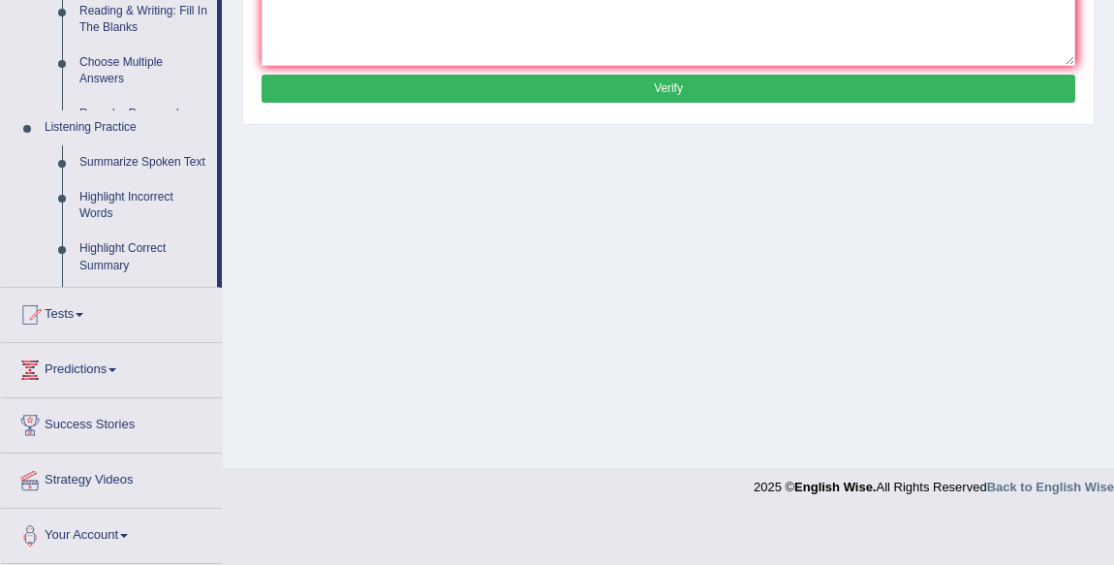
scroll to position [452, 0]
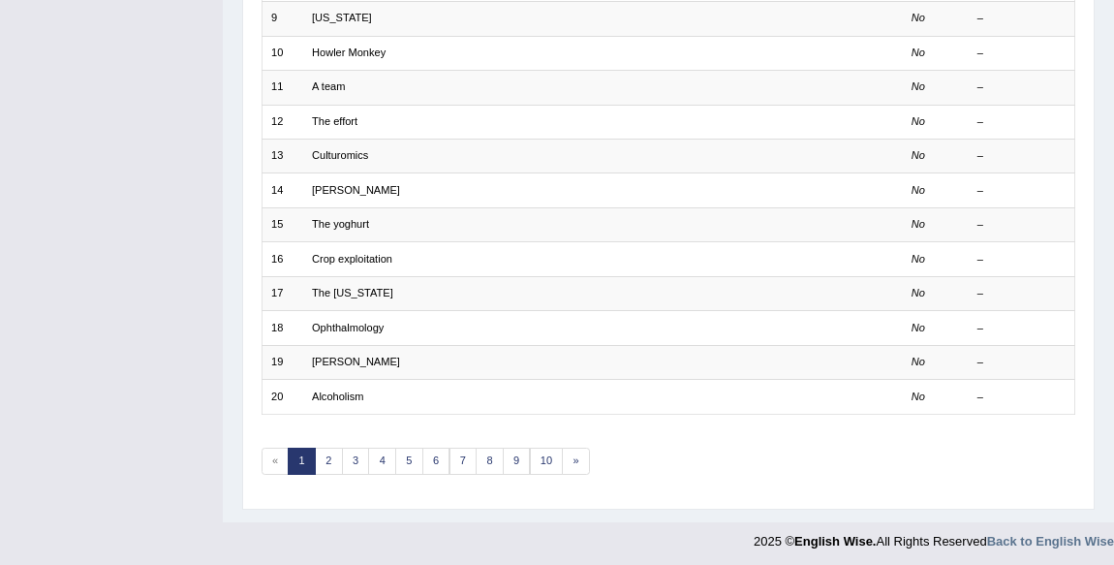
scroll to position [552, 0]
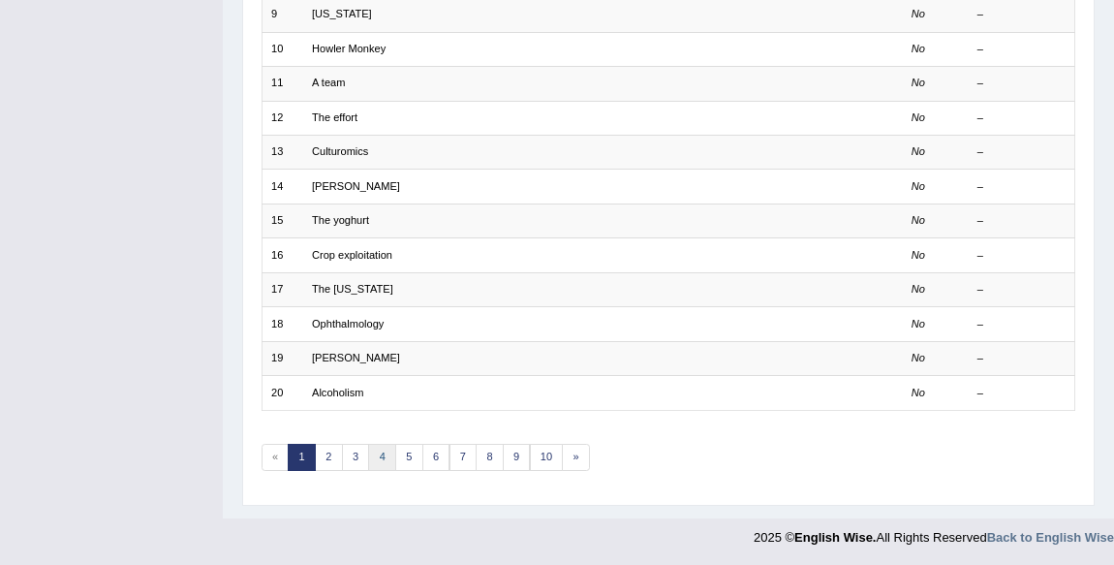
click at [390, 454] on link "4" at bounding box center [382, 457] width 28 height 27
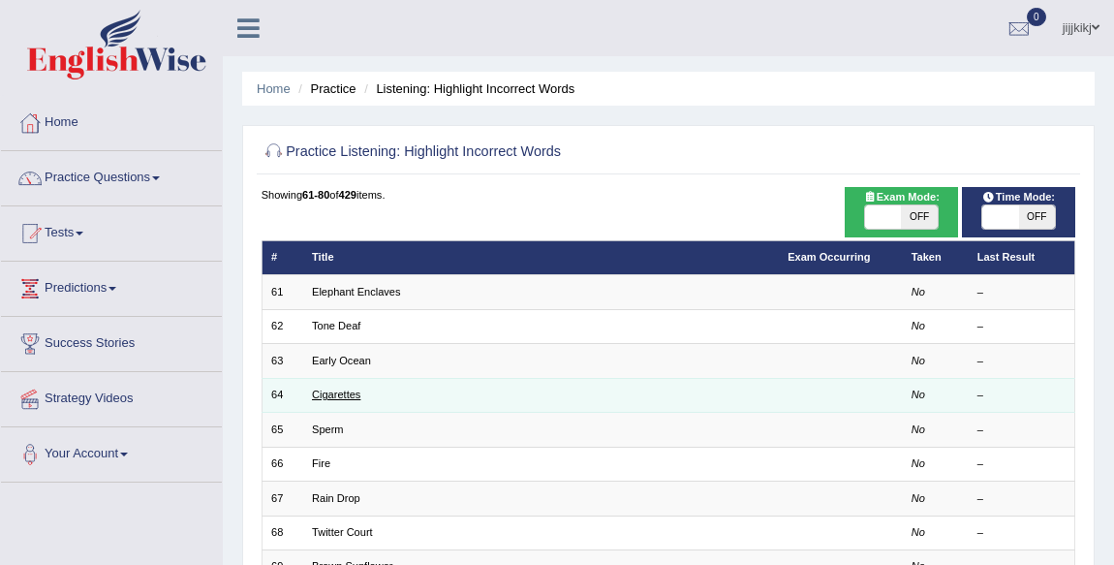
click at [334, 389] on link "Cigarettes" at bounding box center [336, 395] width 48 height 12
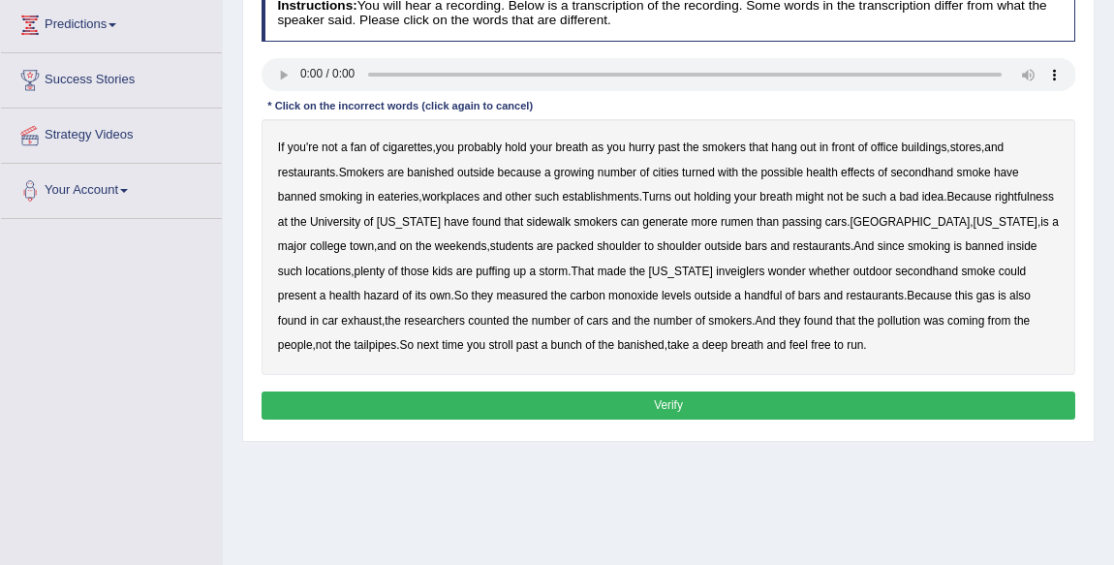
click at [297, 123] on div "Instructions: You will hear a recording. Below is a transcription of the record…" at bounding box center [668, 205] width 823 height 455
drag, startPoint x: 1105, startPoint y: 418, endPoint x: 471, endPoint y: 277, distance: 649.1
click at [1105, 418] on div "Home Practice Listening: Highlight Incorrect Words Cigarettes Next » Report Que…" at bounding box center [668, 220] width 891 height 969
click at [1090, 393] on div "Practice Listening: Highlight Incorrect Words 64 Cigarettes Instructions: You w…" at bounding box center [668, 170] width 853 height 543
click at [979, 145] on b "stores" at bounding box center [965, 147] width 31 height 14
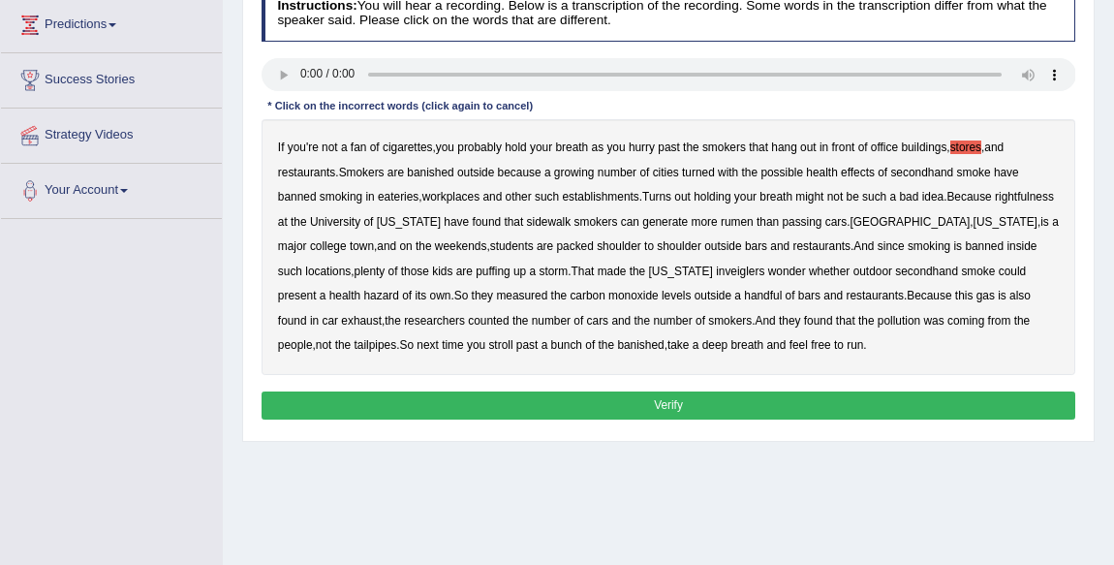
click at [953, 154] on div "If you're not a fan of cigarettes , you probably hold your breath as you hurry …" at bounding box center [669, 247] width 815 height 256
click at [972, 151] on b "stores" at bounding box center [965, 147] width 31 height 14
click at [995, 203] on b "rightfulness" at bounding box center [1024, 197] width 59 height 14
click at [572, 220] on b "sidewalk" at bounding box center [549, 222] width 45 height 14
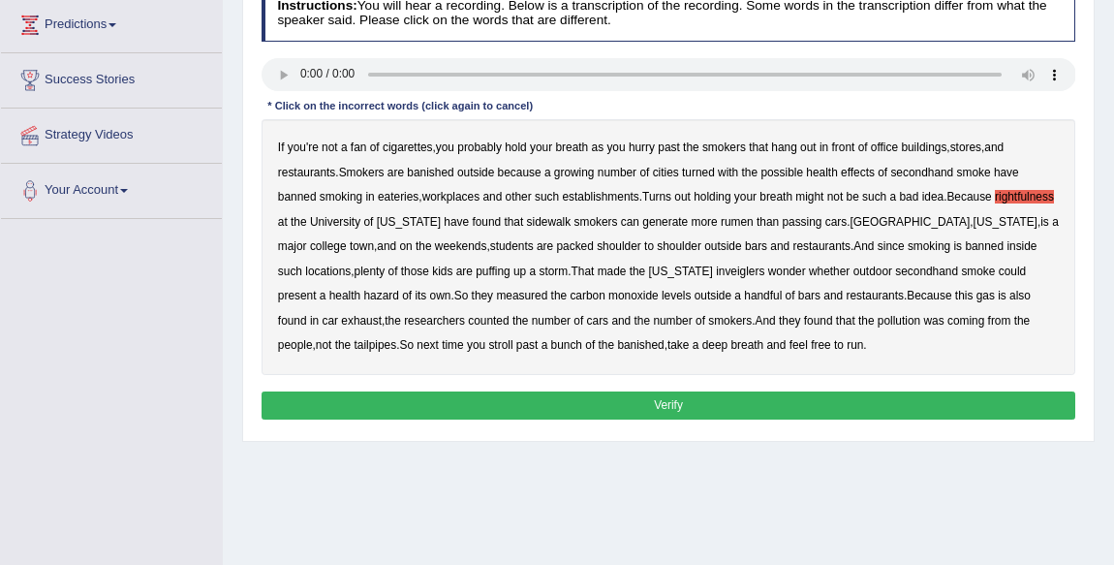
click at [754, 221] on b "rumen" at bounding box center [737, 222] width 33 height 14
click at [716, 273] on b "inveiglers" at bounding box center [740, 272] width 48 height 14
drag, startPoint x: 736, startPoint y: 398, endPoint x: 727, endPoint y: 402, distance: 10.4
click at [729, 402] on button "Verify" at bounding box center [669, 405] width 815 height 28
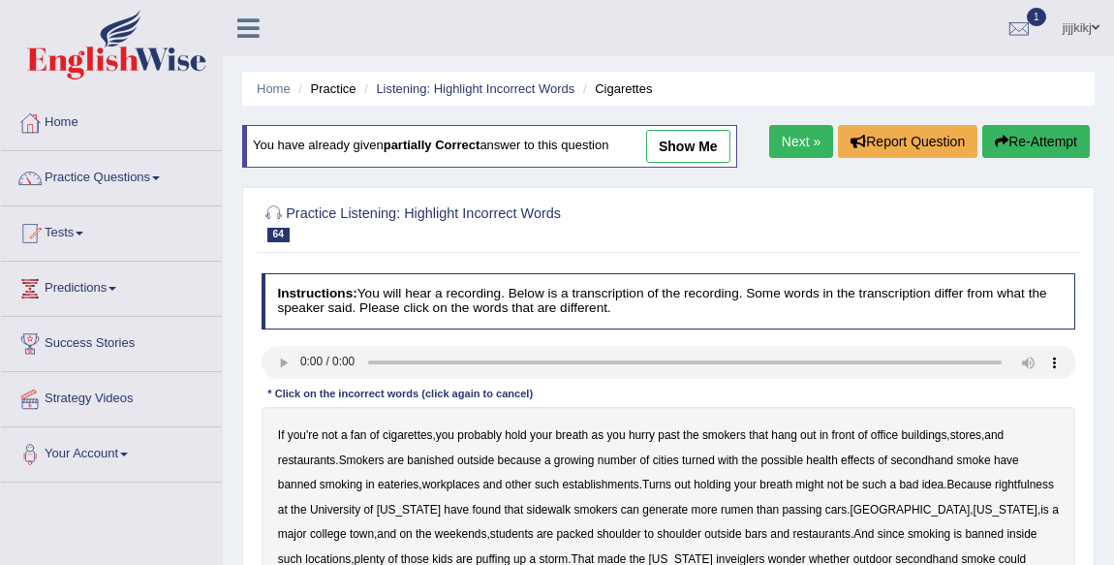
click at [1033, 28] on link "1" at bounding box center [1019, 25] width 58 height 50
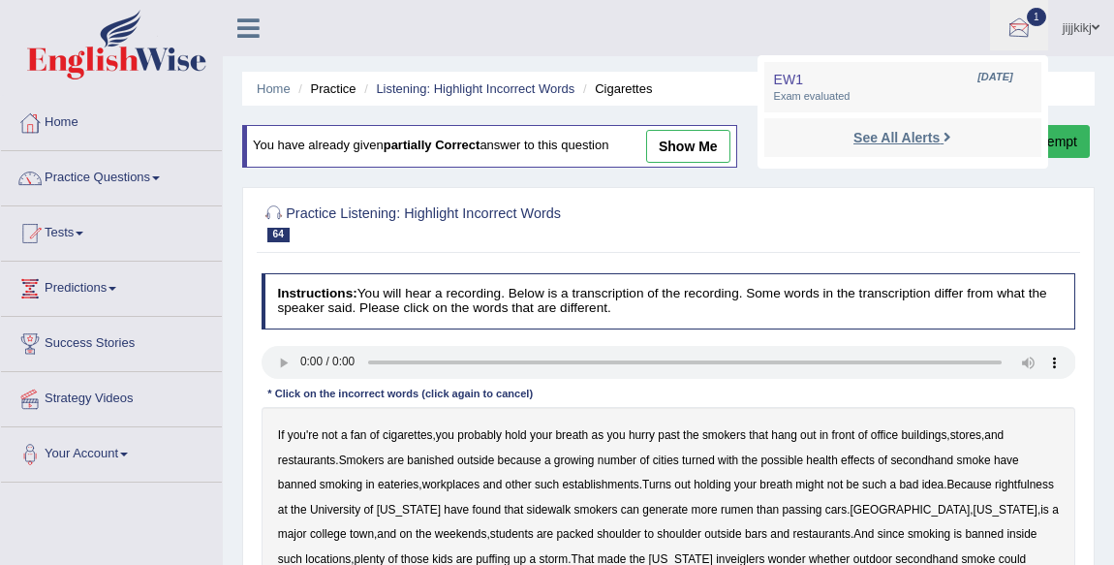
click at [889, 140] on strong "See All Alerts" at bounding box center [897, 138] width 86 height 16
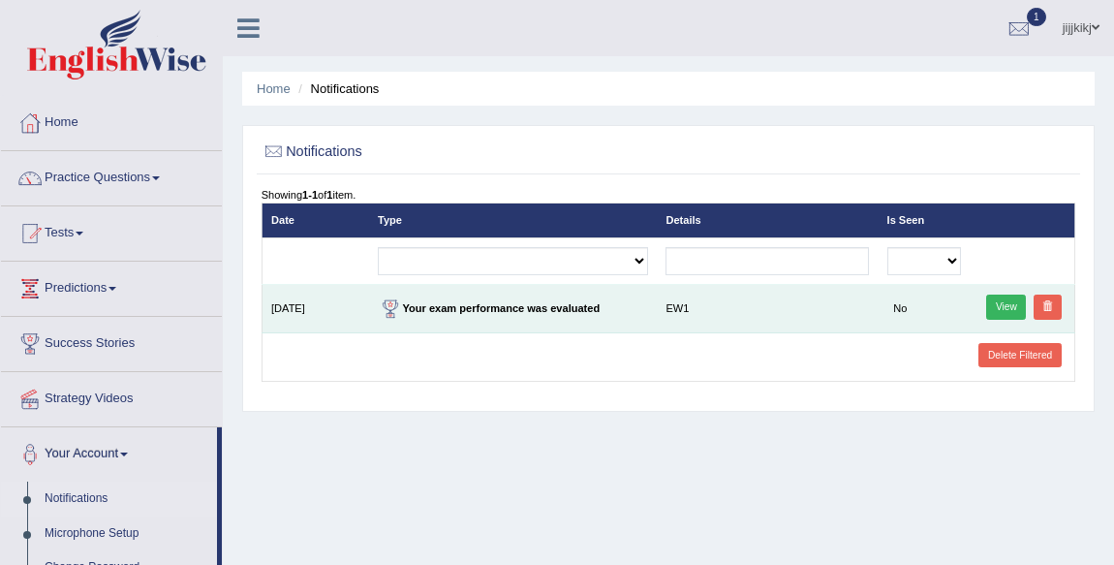
click at [995, 308] on link "View" at bounding box center [1006, 307] width 40 height 25
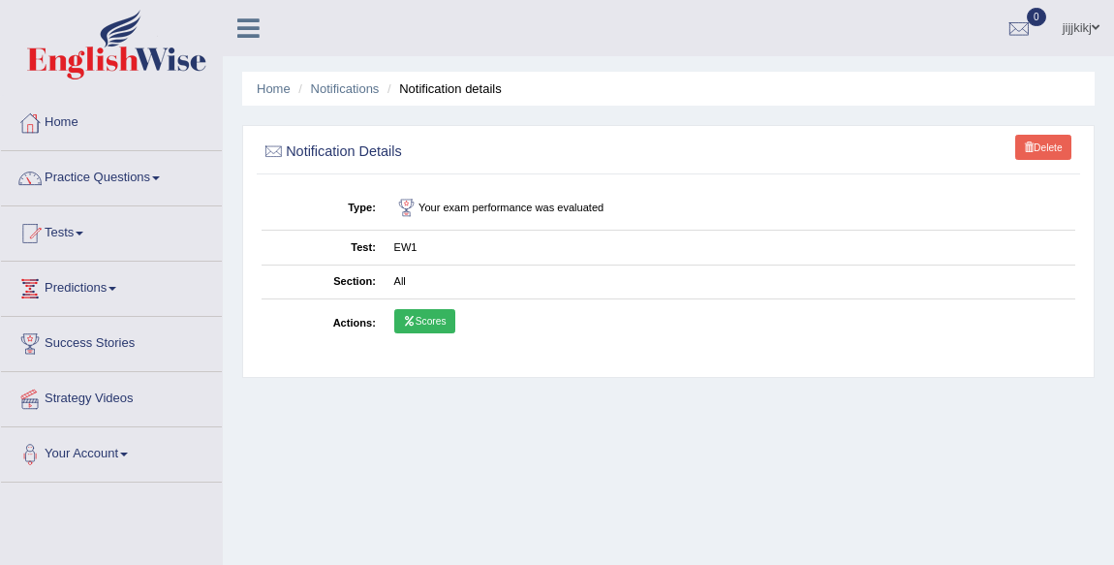
click at [401, 317] on link "Scores" at bounding box center [424, 321] width 61 height 25
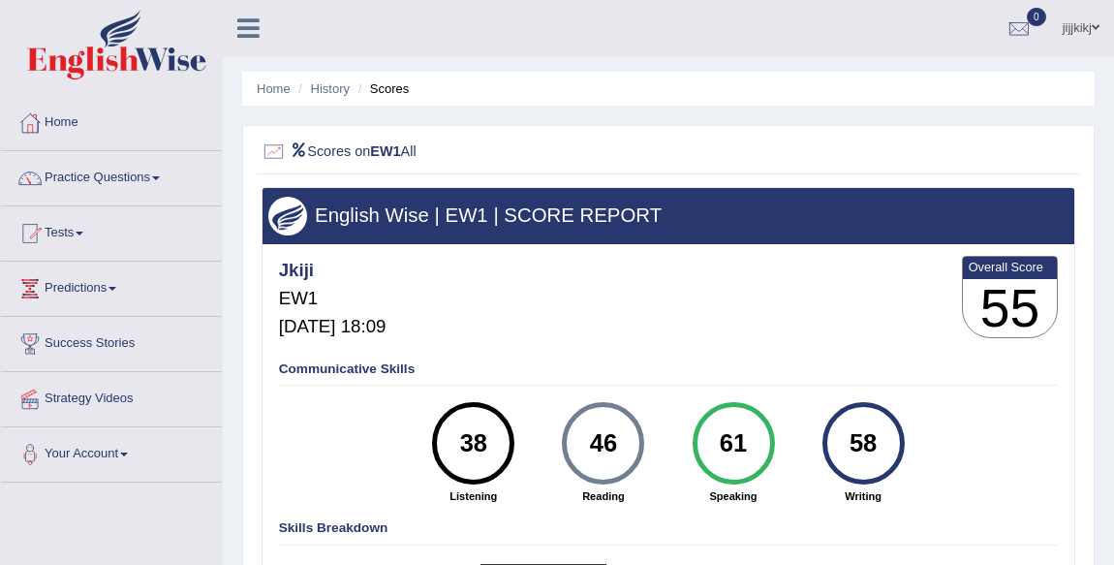
drag, startPoint x: 618, startPoint y: 439, endPoint x: 543, endPoint y: 460, distance: 78.5
click at [568, 452] on div "46" at bounding box center [603, 443] width 82 height 82
drag, startPoint x: 499, startPoint y: 465, endPoint x: 484, endPoint y: 465, distance: 14.5
click at [484, 465] on div "38" at bounding box center [473, 443] width 82 height 82
click at [337, 88] on link "History" at bounding box center [330, 88] width 39 height 15
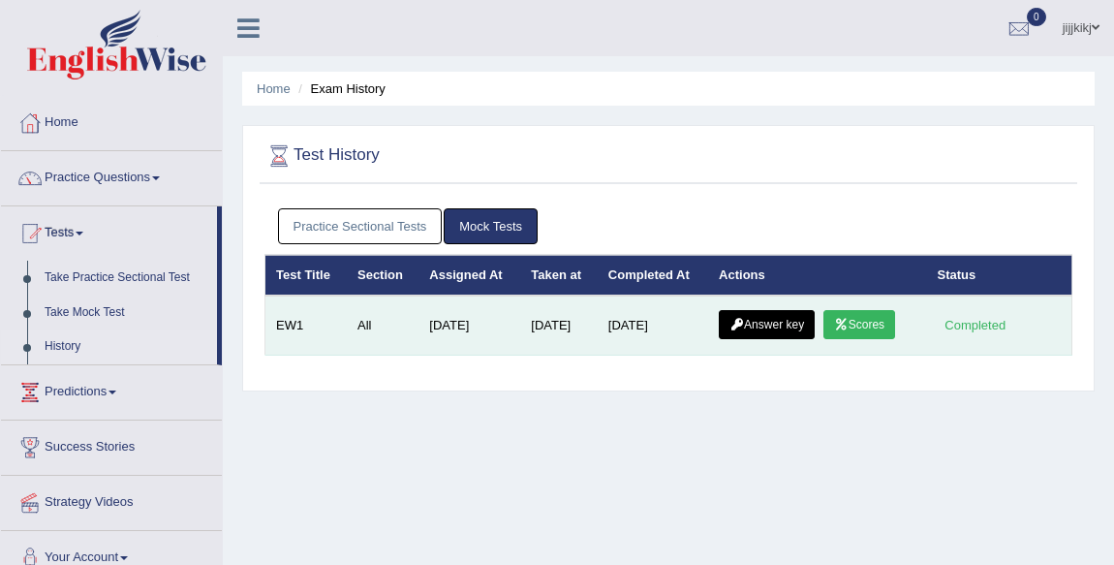
click at [795, 338] on td "Answer key Scores" at bounding box center [817, 326] width 218 height 60
click at [795, 335] on link "Answer key" at bounding box center [767, 324] width 96 height 29
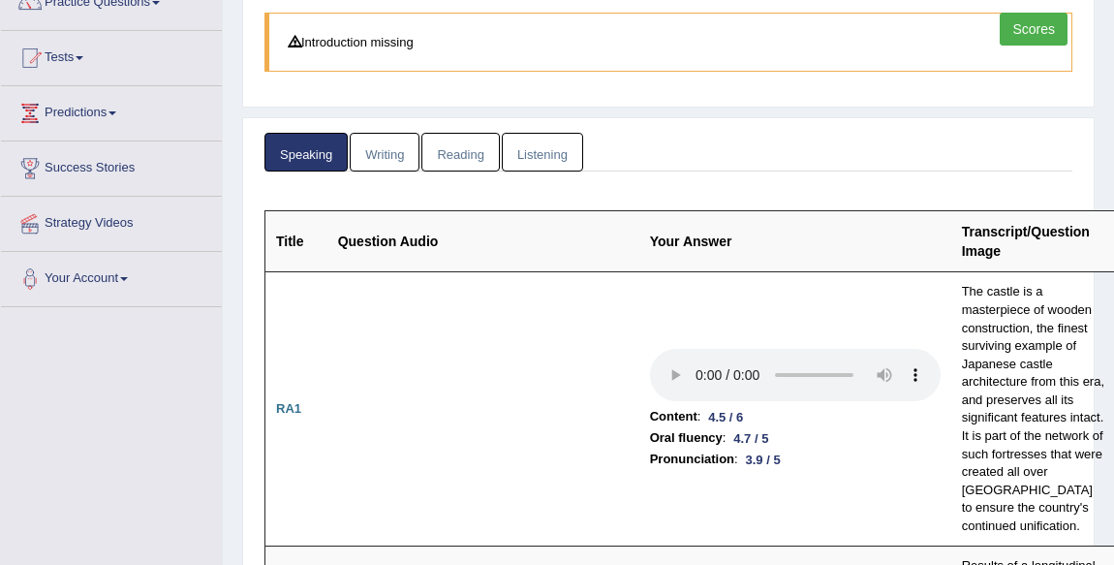
click at [399, 153] on link "Writing" at bounding box center [385, 153] width 70 height 40
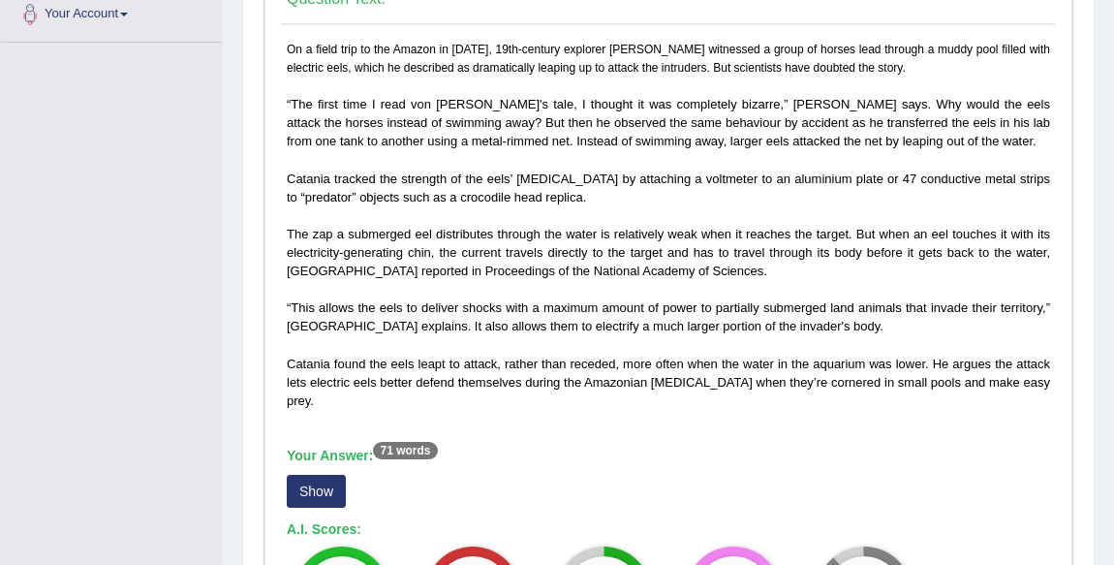
scroll to position [704, 0]
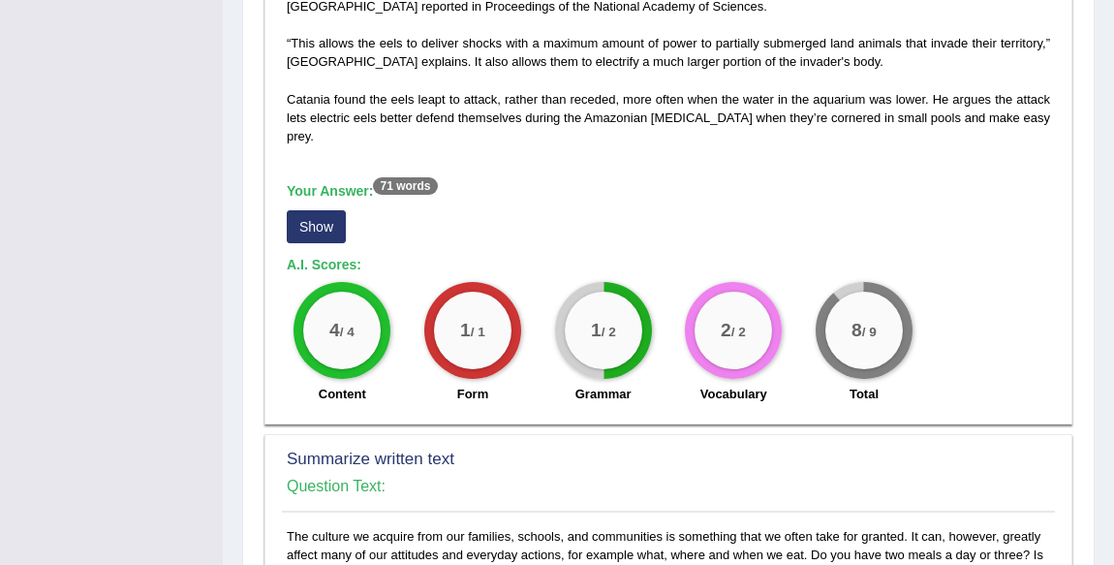
click at [291, 229] on button "Show" at bounding box center [316, 226] width 59 height 33
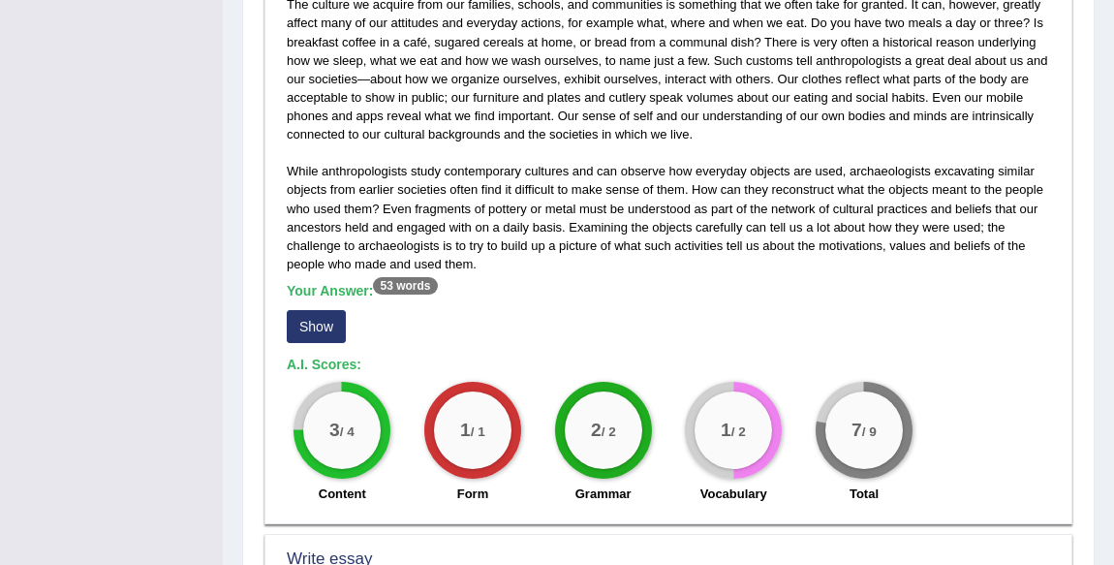
scroll to position [1409, 0]
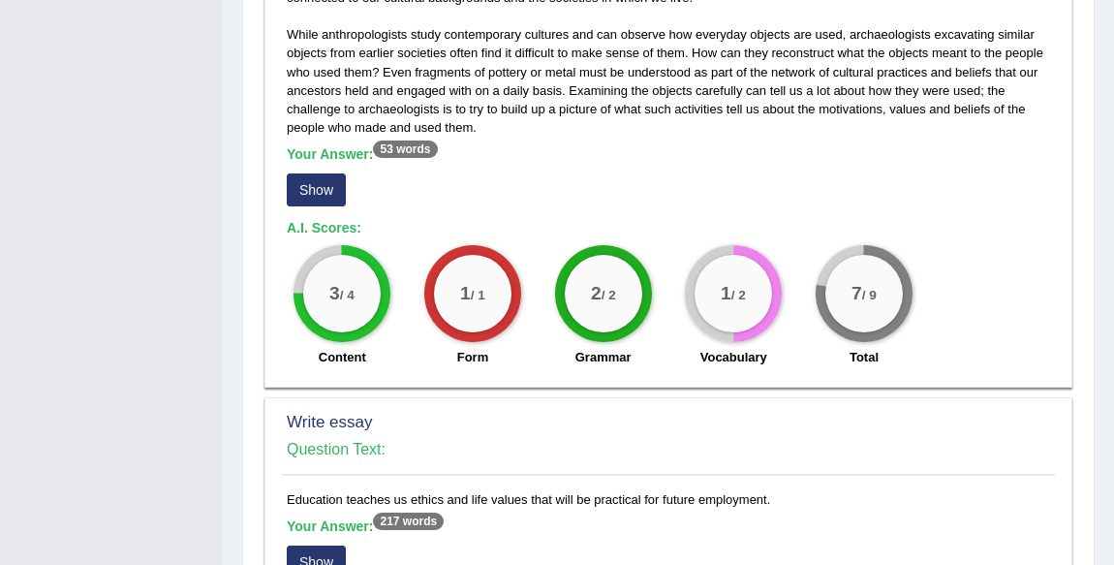
click at [327, 189] on button "Show" at bounding box center [316, 189] width 59 height 33
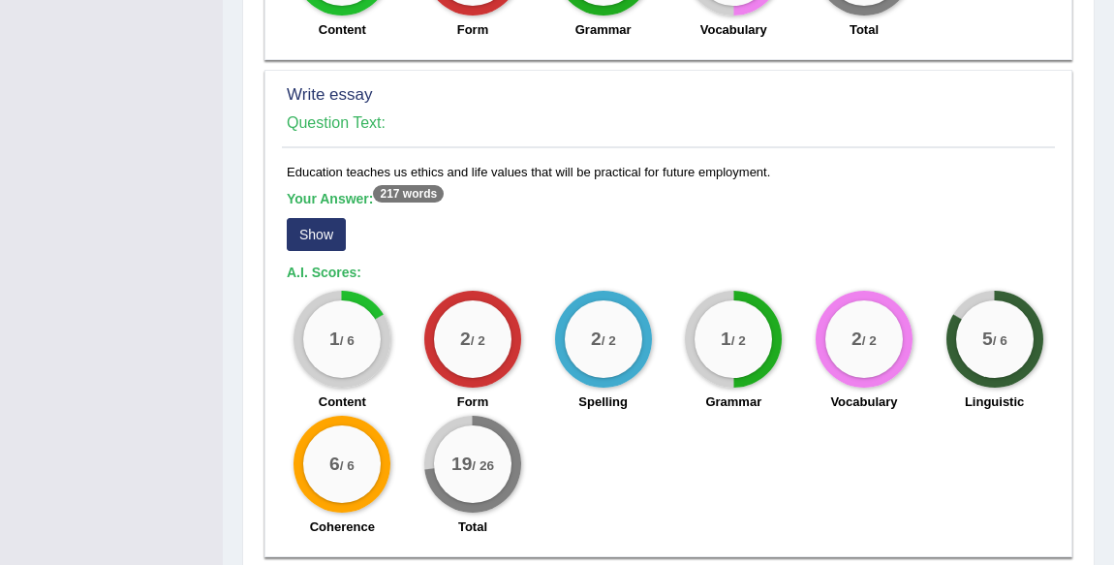
scroll to position [1761, 0]
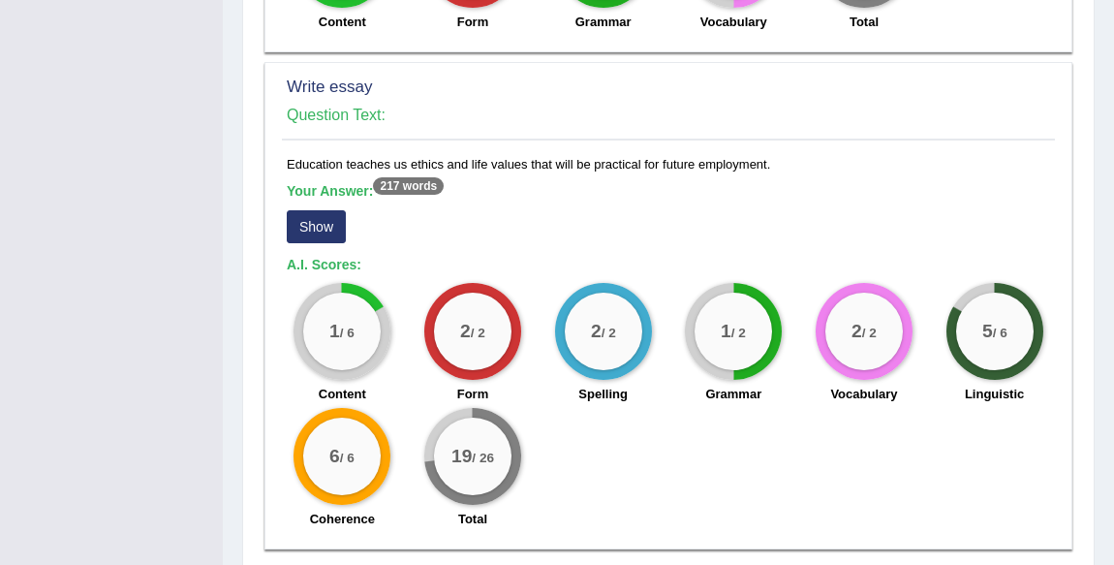
click at [313, 225] on button "Show" at bounding box center [316, 226] width 59 height 33
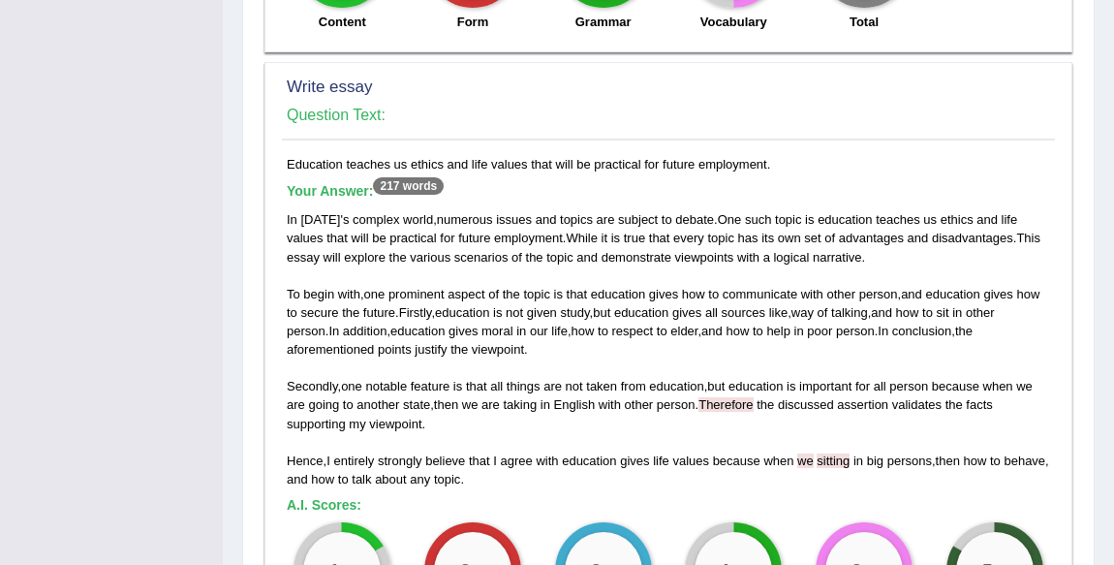
click at [835, 457] on span "sitting" at bounding box center [833, 460] width 33 height 15
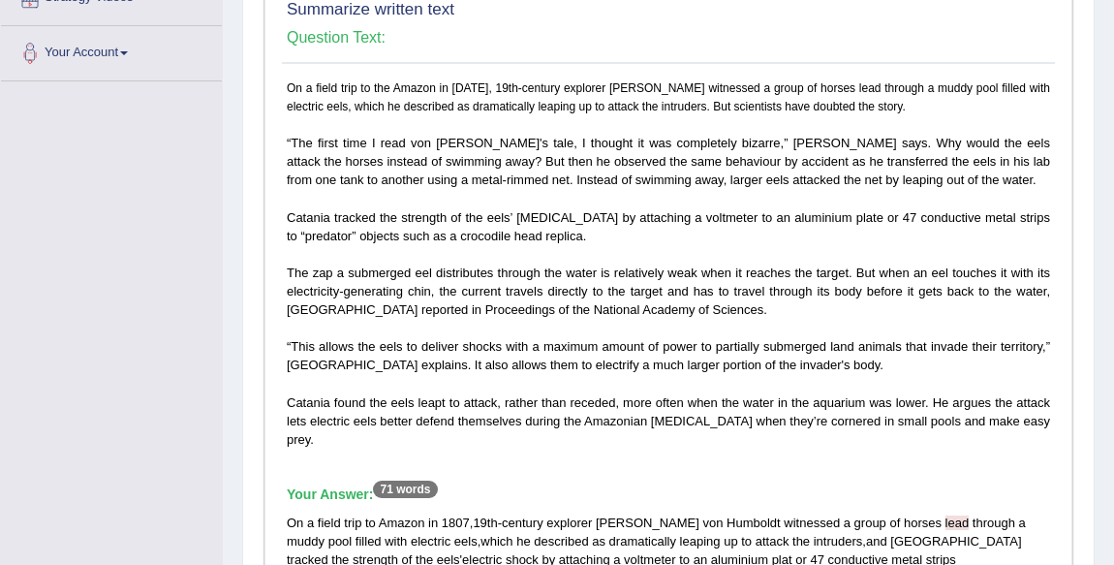
scroll to position [0, 0]
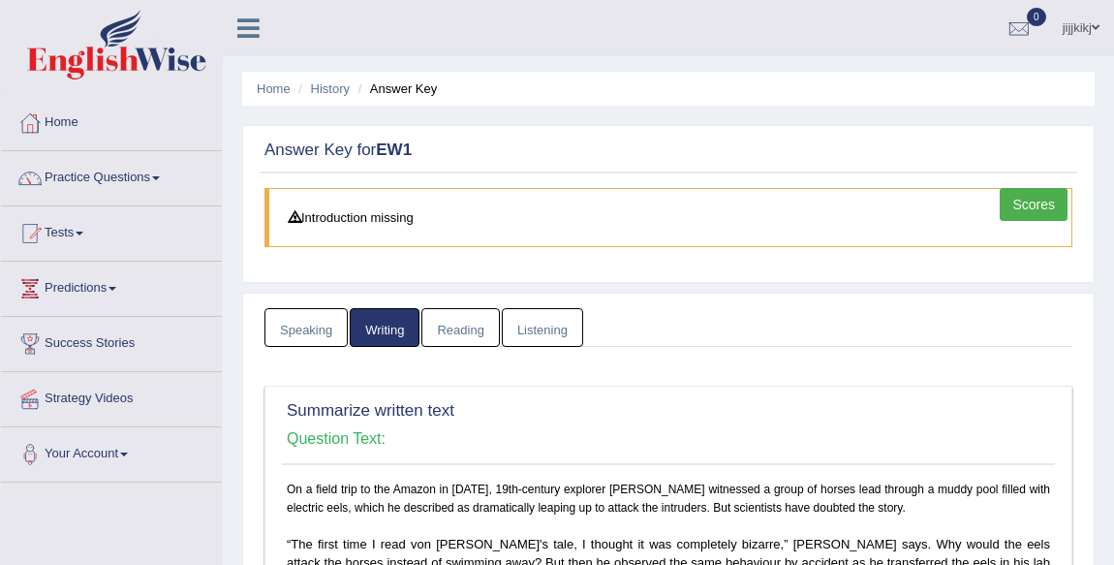
click at [468, 314] on link "Reading" at bounding box center [460, 328] width 78 height 40
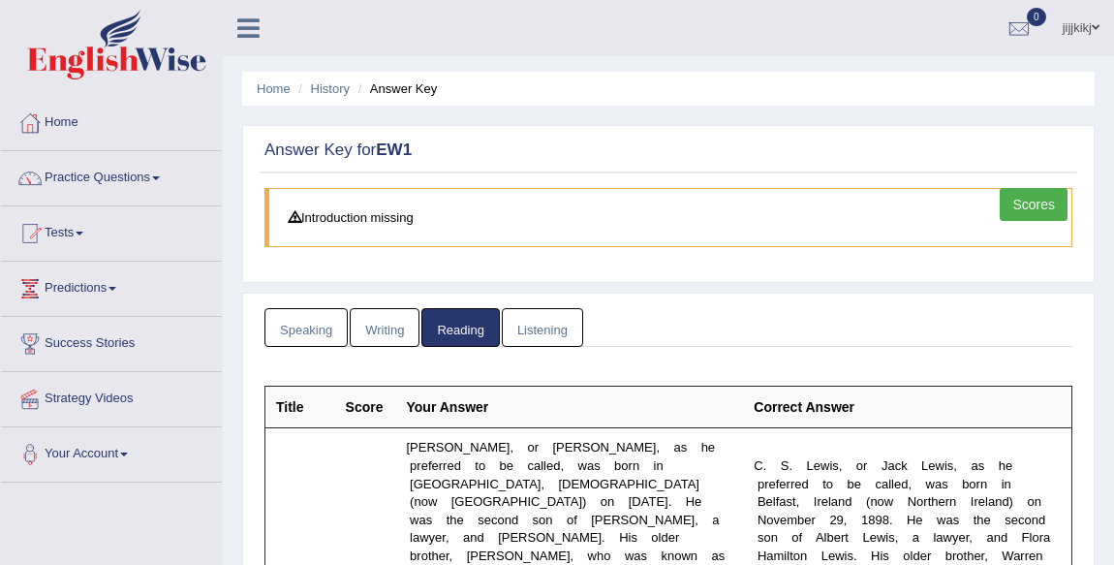
click at [545, 315] on link "Listening" at bounding box center [542, 328] width 81 height 40
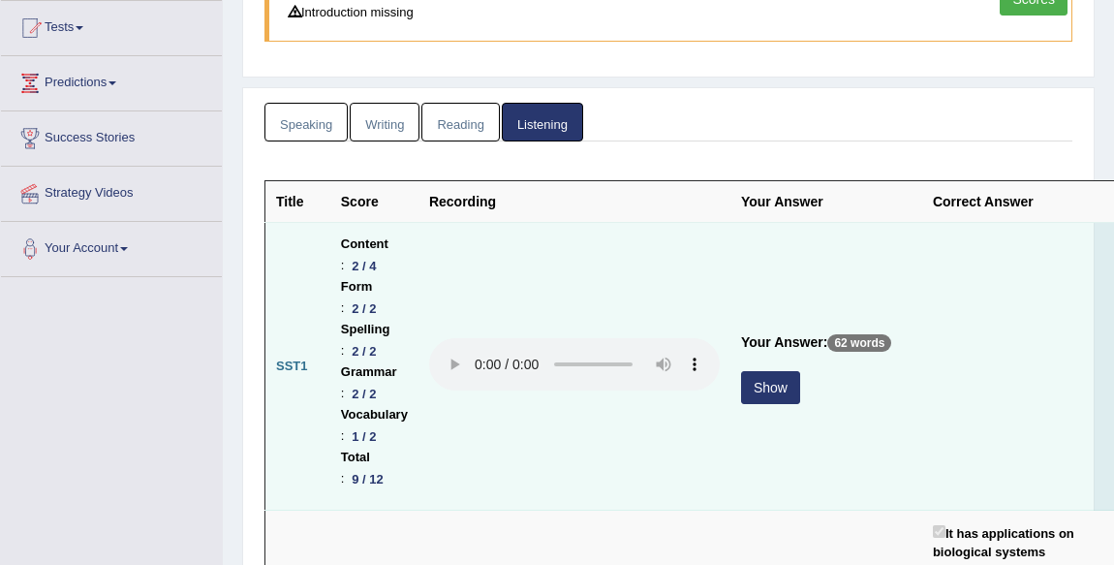
scroll to position [264, 0]
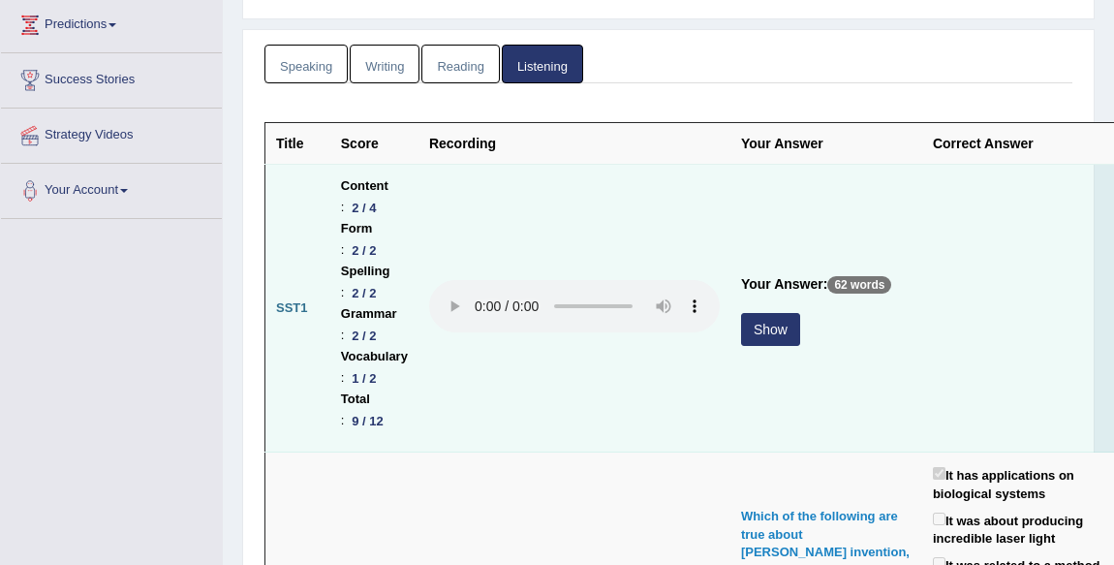
click at [789, 331] on button "Show" at bounding box center [770, 329] width 59 height 33
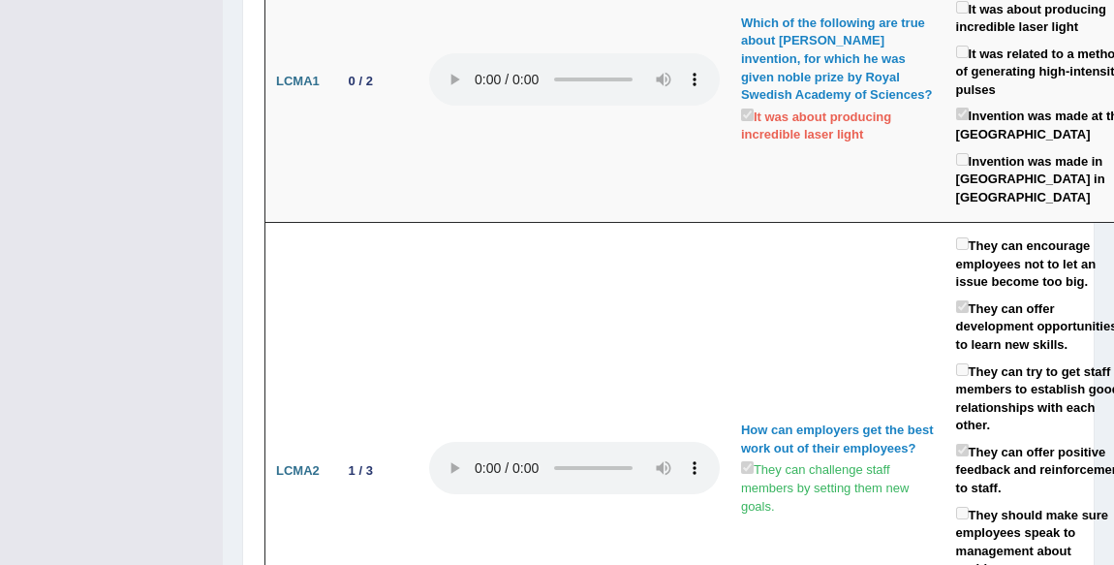
scroll to position [0, 0]
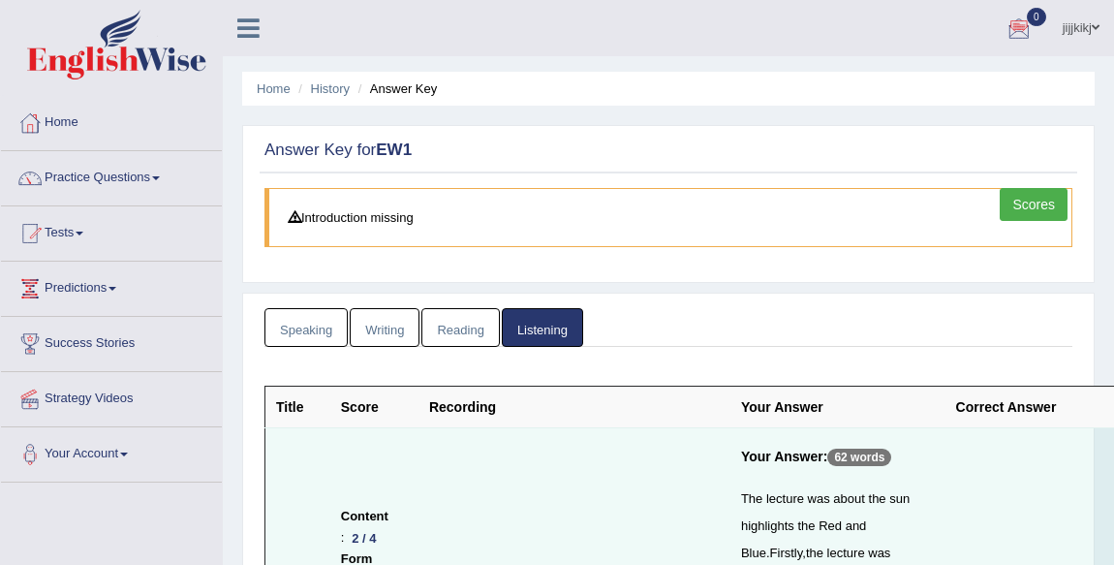
click at [338, 329] on link "Speaking" at bounding box center [306, 328] width 83 height 40
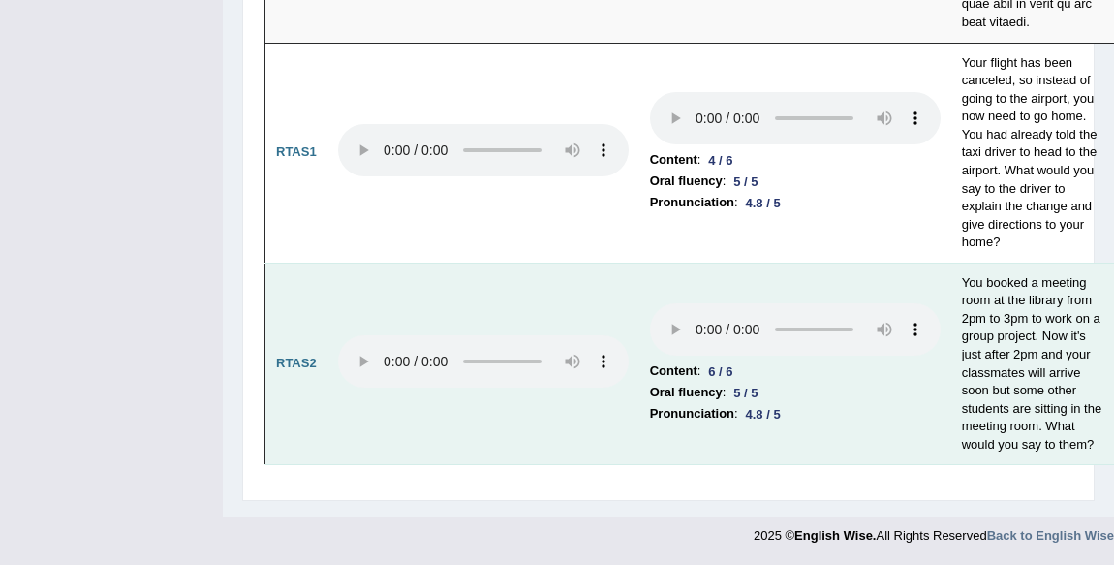
scroll to position [10625, 0]
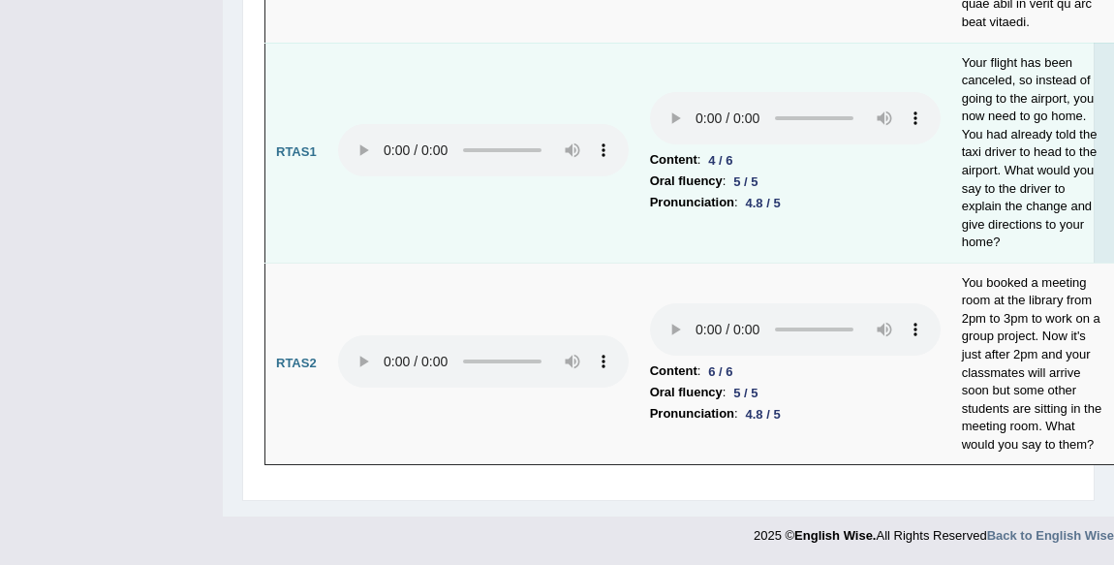
click at [777, 263] on td "Content : 4 / 6 Oral fluency : 5 / 5 Pronunciation : 4.8 / 5" at bounding box center [795, 153] width 312 height 220
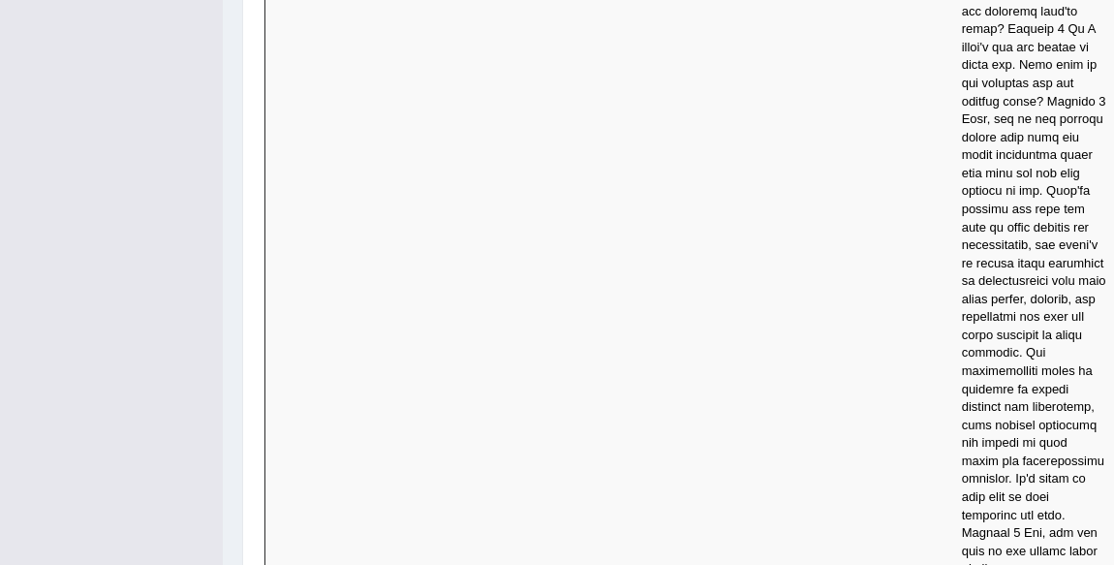
scroll to position [0, 0]
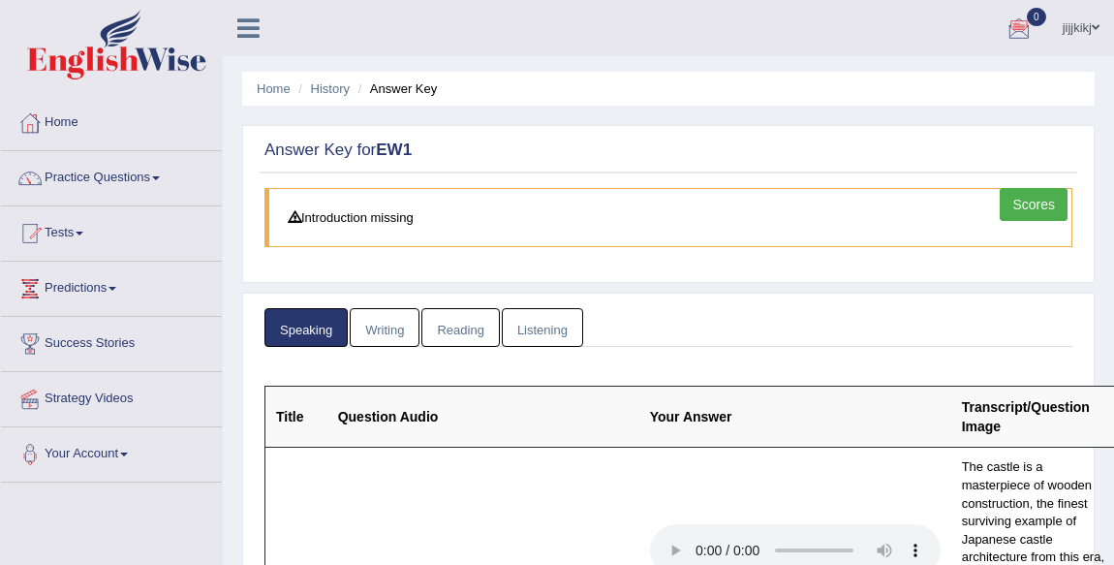
click at [571, 318] on link "Listening" at bounding box center [542, 328] width 81 height 40
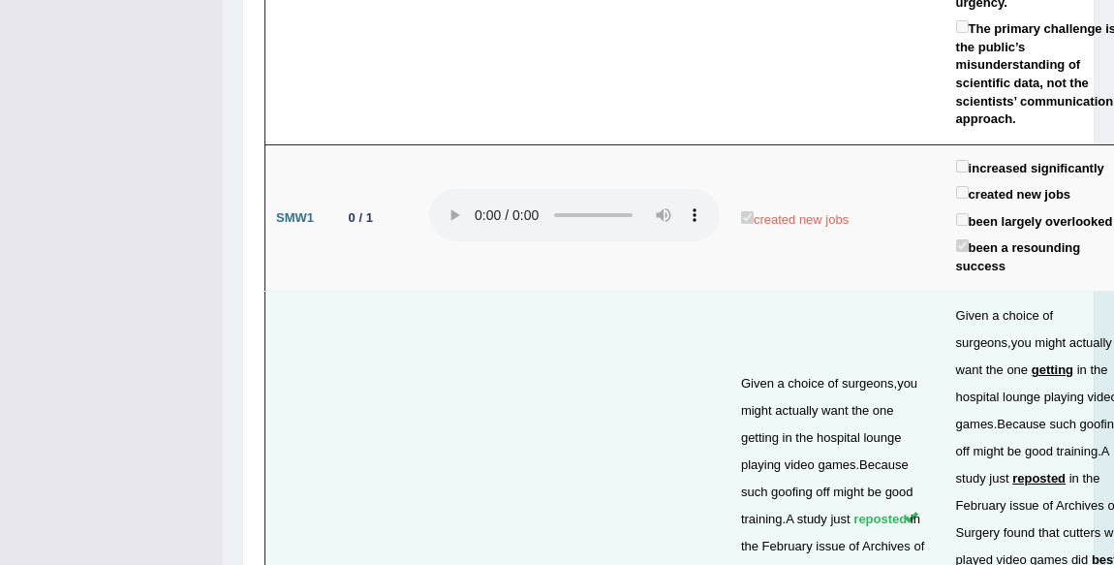
scroll to position [5694, 0]
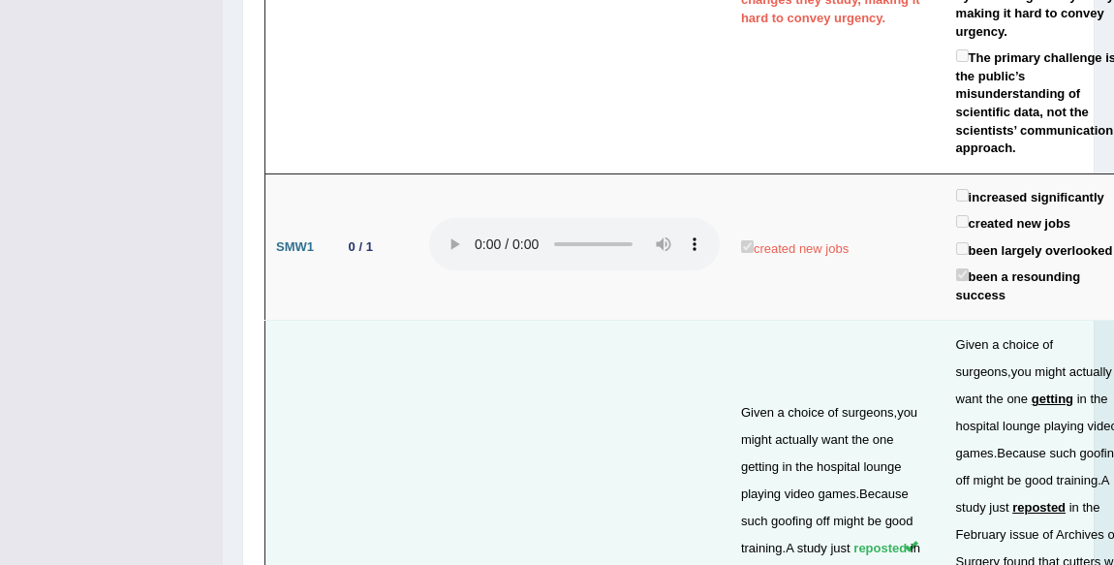
drag, startPoint x: 865, startPoint y: 401, endPoint x: 869, endPoint y: 418, distance: 16.9
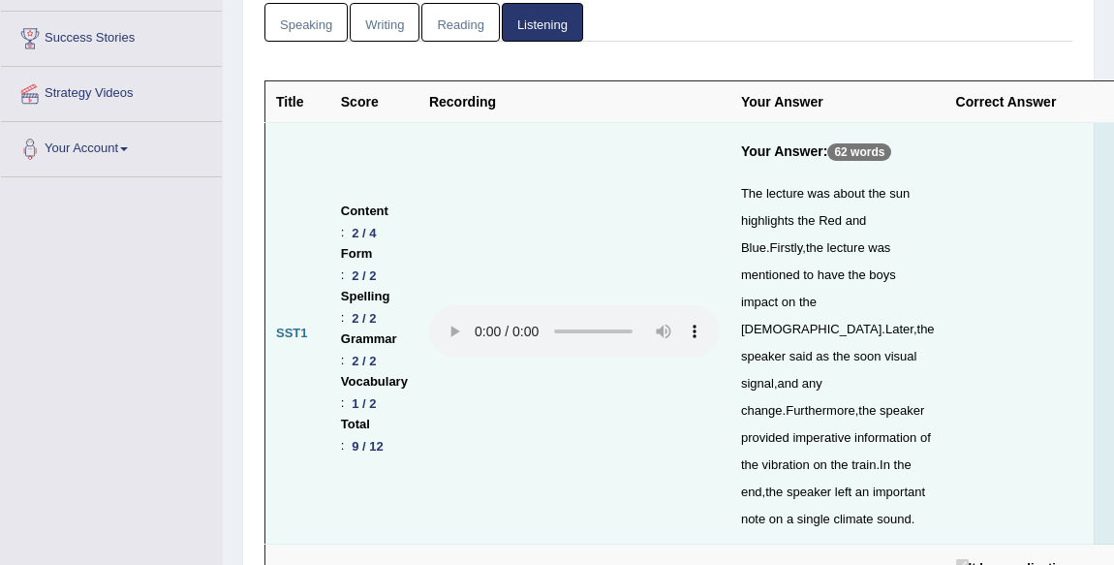
scroll to position [0, 0]
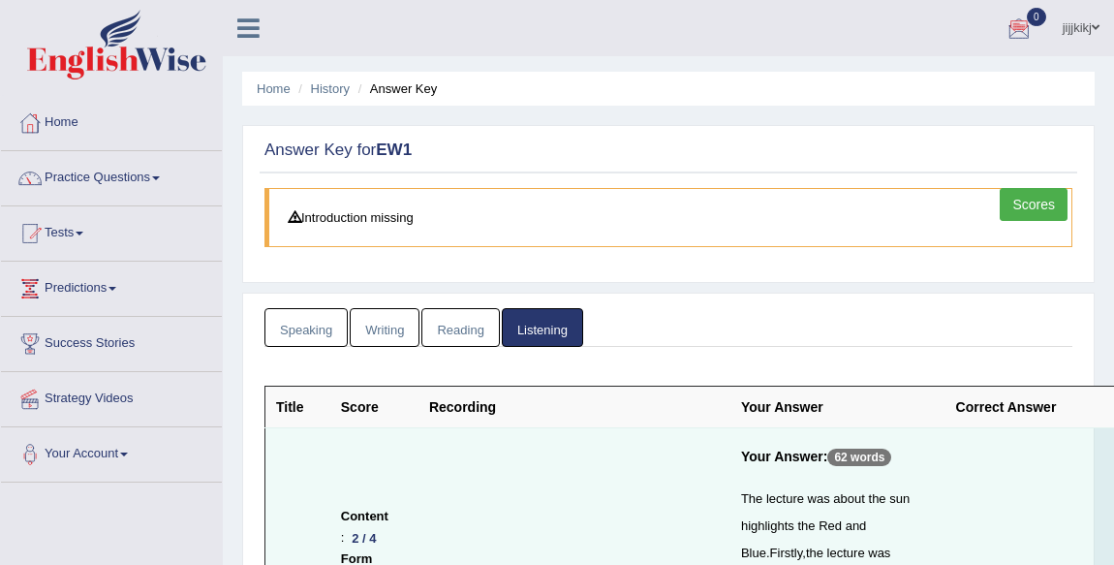
click at [1026, 206] on link "Scores" at bounding box center [1034, 204] width 68 height 33
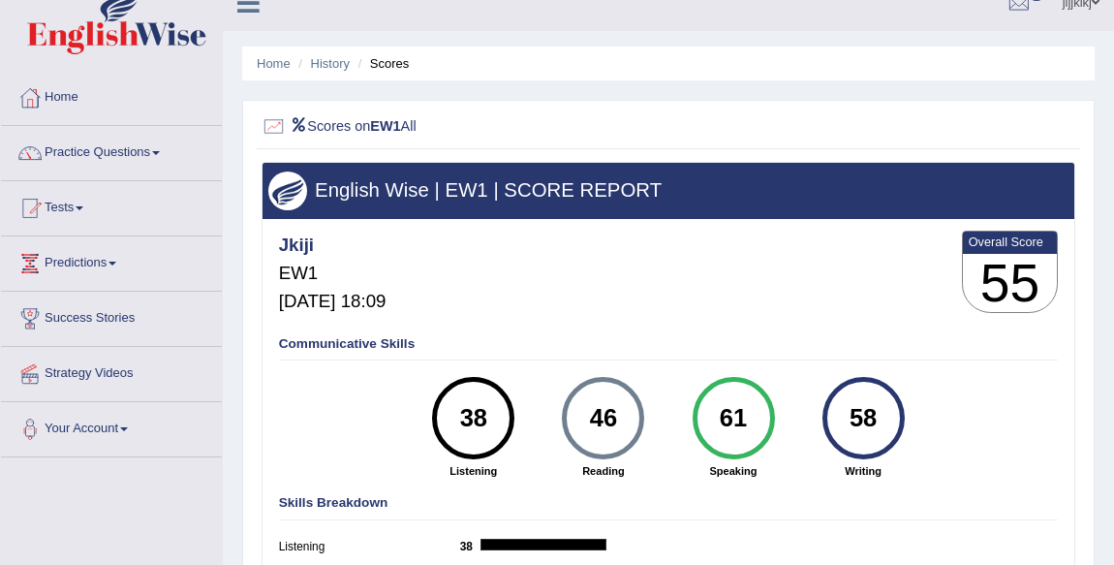
scroll to position [12, 0]
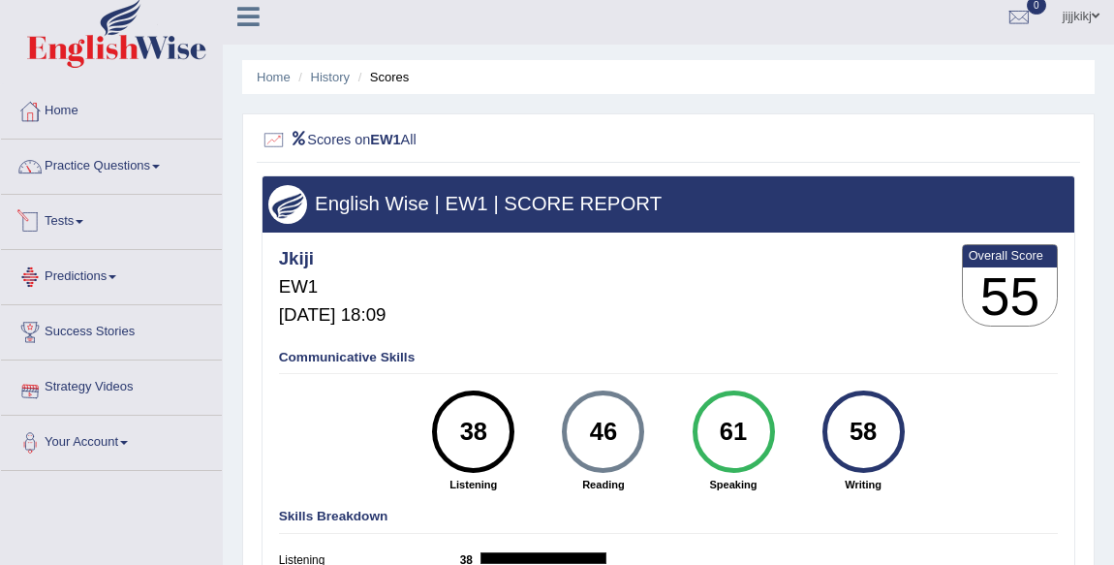
click at [78, 213] on link "Tests" at bounding box center [111, 219] width 221 height 48
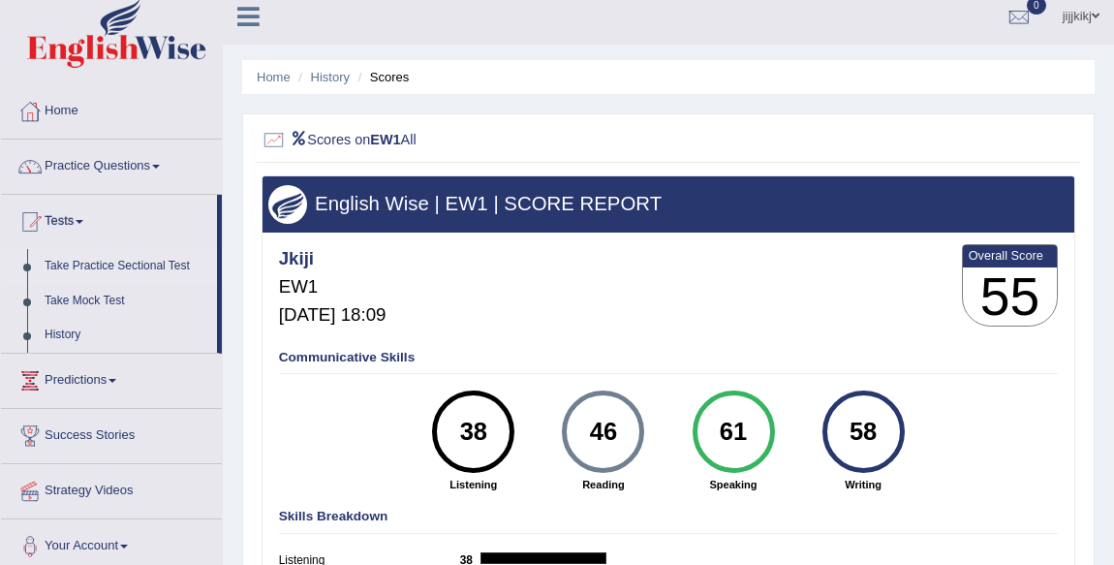
click at [83, 264] on link "Take Practice Sectional Test" at bounding box center [126, 266] width 181 height 35
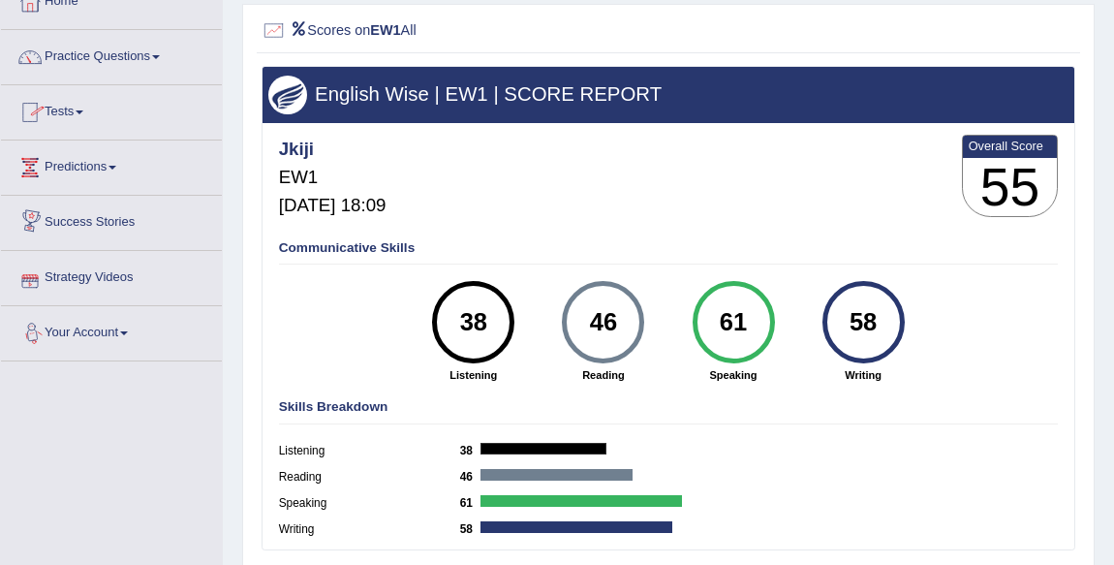
scroll to position [12, 0]
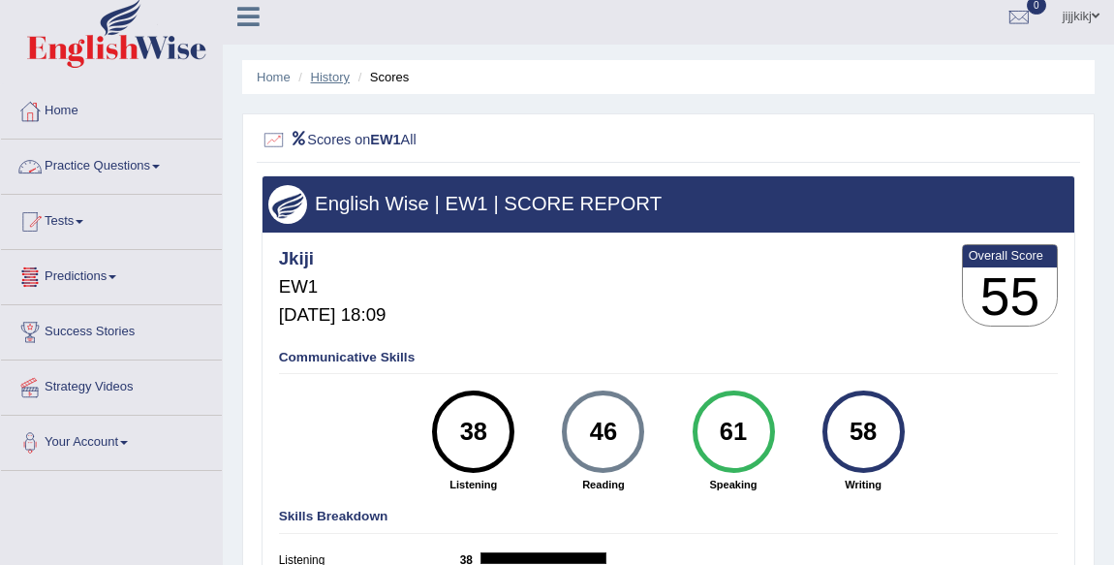
click at [327, 78] on link "History" at bounding box center [330, 77] width 39 height 15
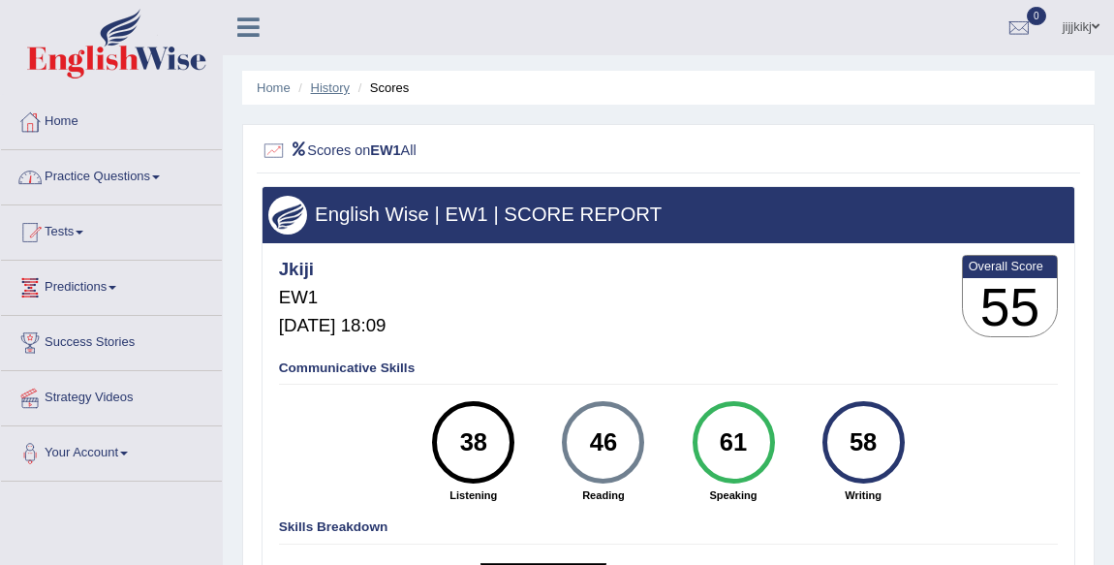
scroll to position [0, 0]
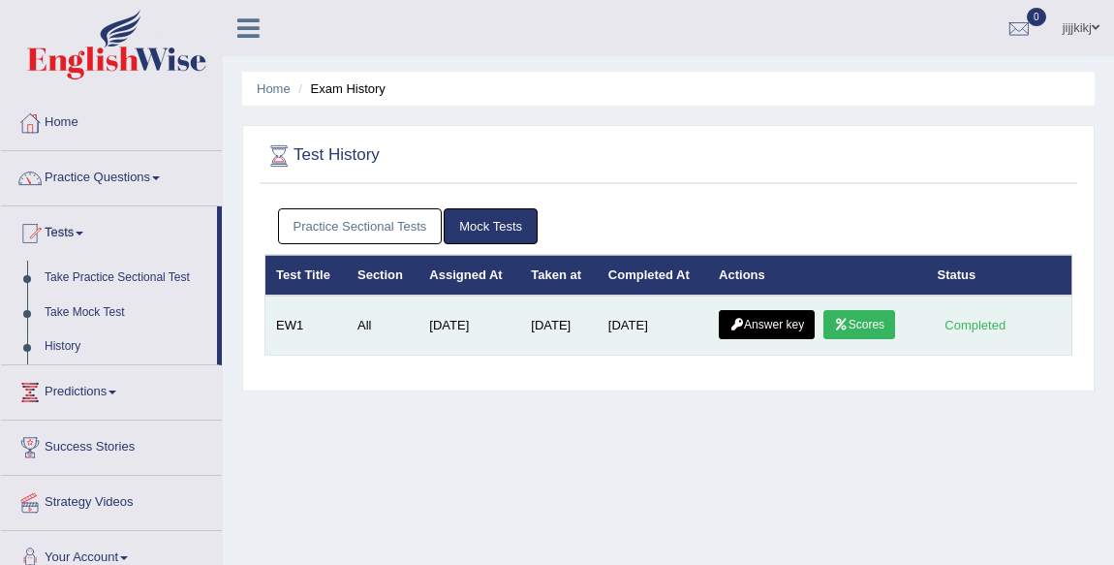
click at [784, 324] on link "Answer key" at bounding box center [767, 324] width 96 height 29
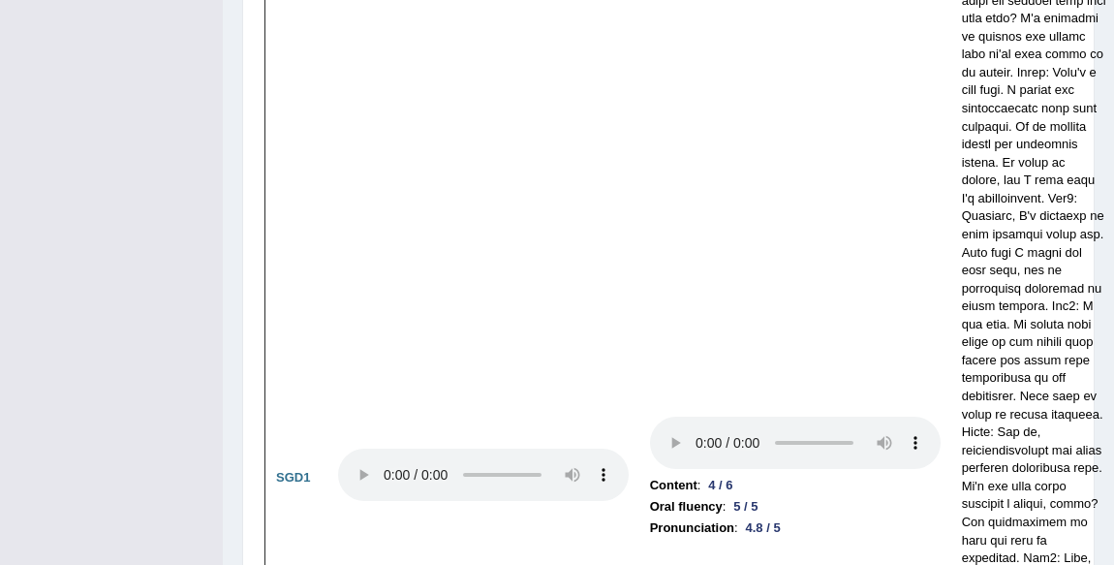
scroll to position [6870, 0]
